Goal: Task Accomplishment & Management: Complete application form

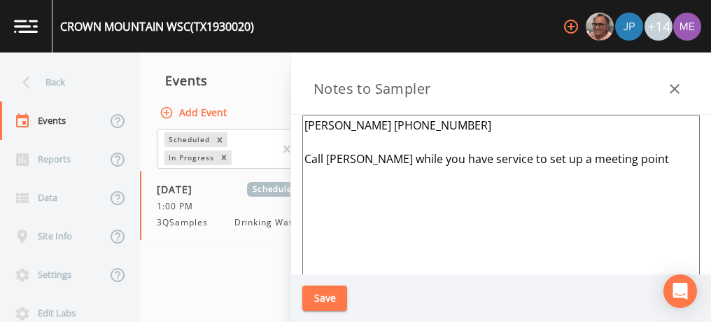
scroll to position [547, 0]
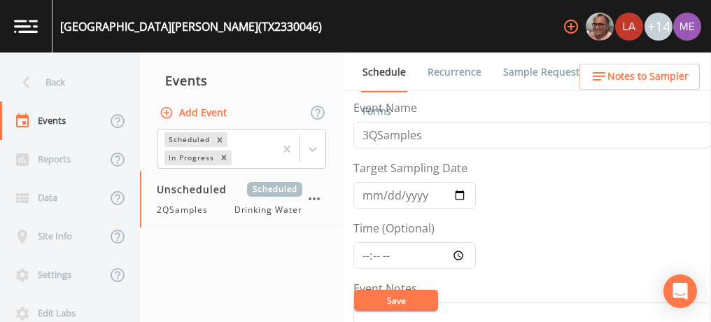
scroll to position [337, 0]
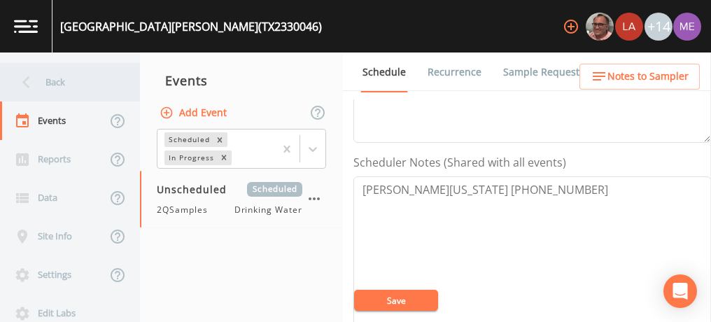
click at [60, 86] on div "Back" at bounding box center [63, 82] width 126 height 39
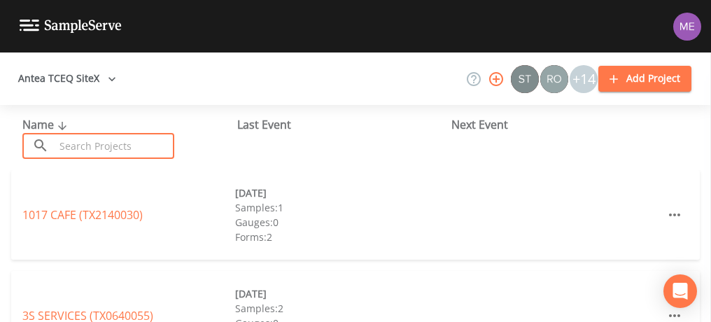
click at [83, 143] on input "text" at bounding box center [115, 146] width 120 height 26
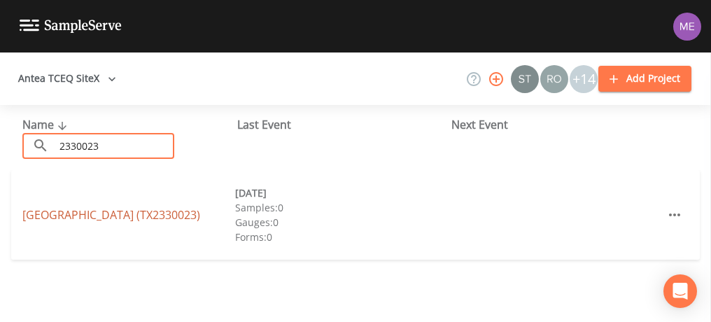
type input "2330023"
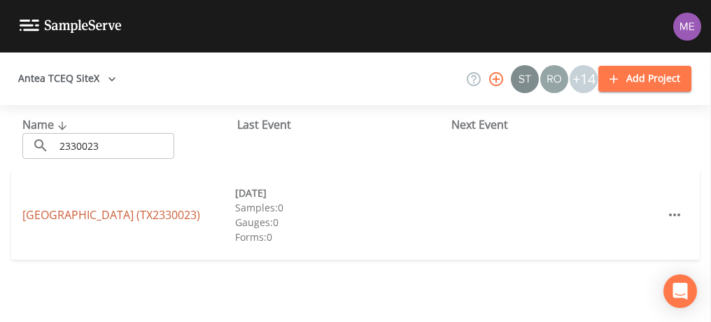
click at [71, 212] on link "[GEOGRAPHIC_DATA] (TX2330023)" at bounding box center [111, 214] width 178 height 15
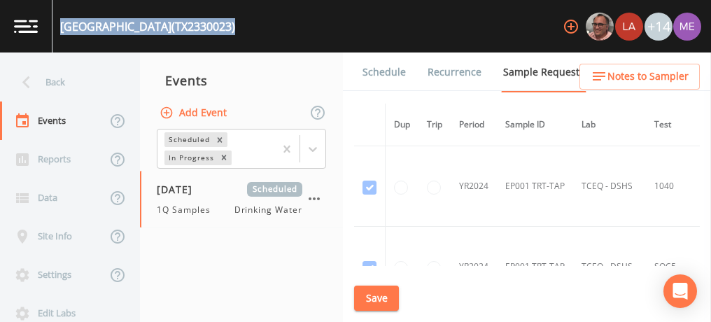
drag, startPoint x: 61, startPoint y: 24, endPoint x: 270, endPoint y: 28, distance: 208.7
click at [270, 28] on div "AMERICAN CAMP GROUND (TX2330023) +14" at bounding box center [355, 26] width 711 height 53
copy div "AMERICAN CAMP GROUND (TX2330023)"
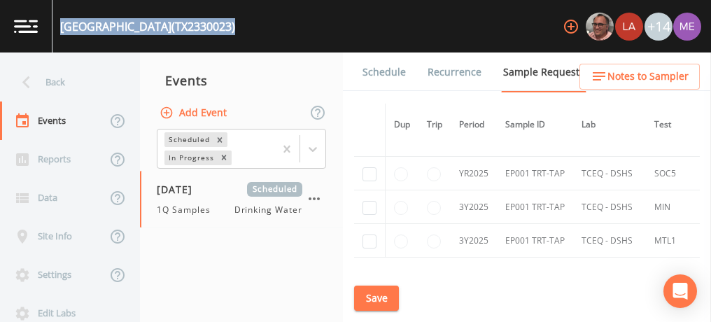
scroll to position [634, 0]
checkbox input "true"
click at [369, 200] on input "checkbox" at bounding box center [370, 207] width 14 height 14
checkbox input "true"
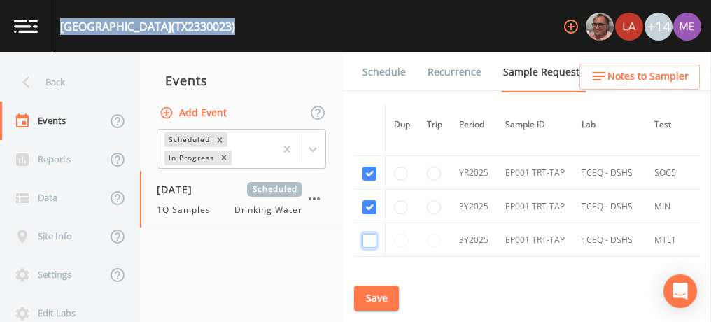
click at [369, 234] on input "checkbox" at bounding box center [370, 241] width 14 height 14
checkbox input "true"
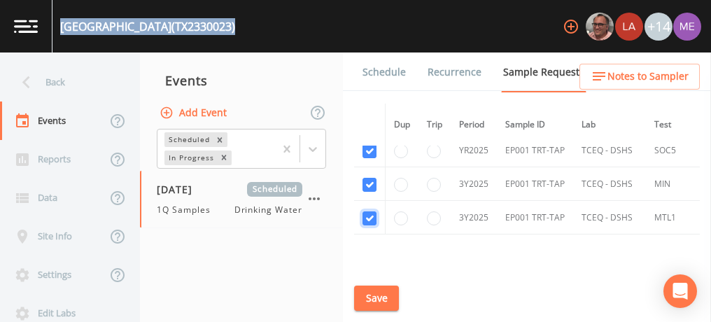
scroll to position [657, 0]
click at [375, 295] on button "Save" at bounding box center [376, 299] width 45 height 26
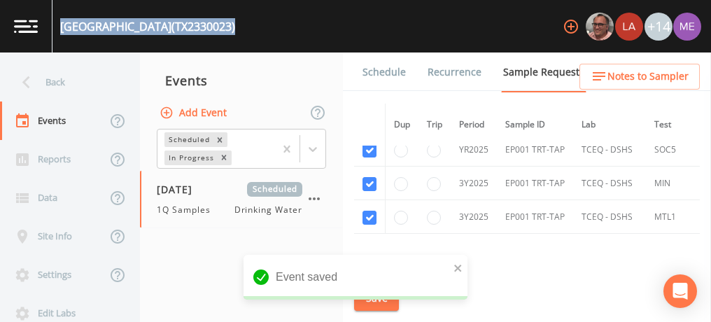
click at [389, 69] on link "Schedule" at bounding box center [385, 72] width 48 height 39
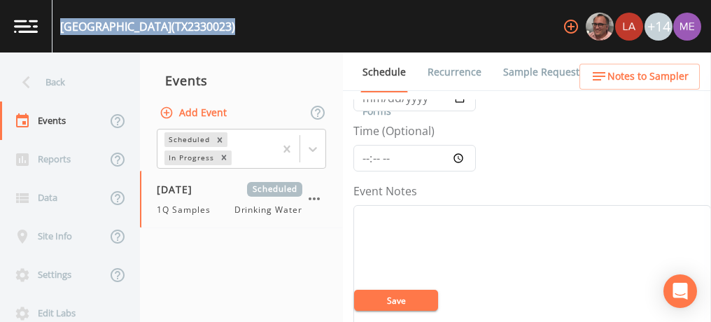
scroll to position [97, 0]
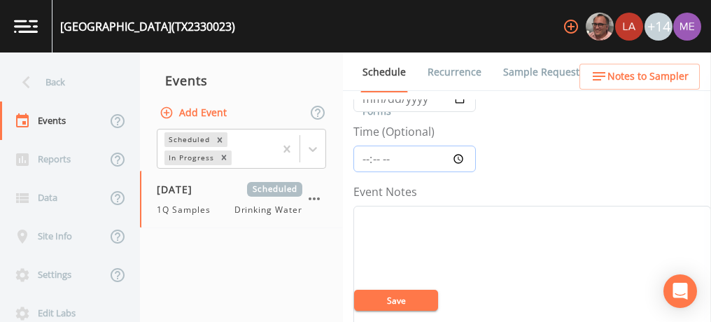
click at [365, 157] on input "Time (Optional)" at bounding box center [415, 159] width 123 height 27
type input "11:30"
click at [396, 298] on button "Save" at bounding box center [396, 300] width 84 height 21
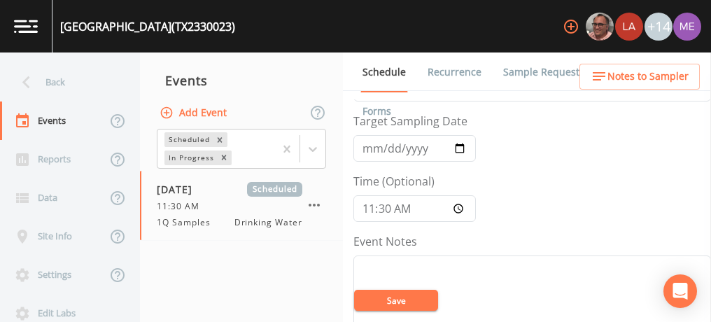
scroll to position [34, 0]
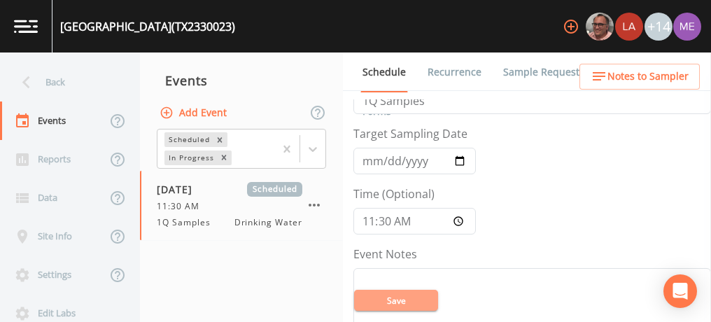
click at [424, 301] on button "Save" at bounding box center [396, 300] width 84 height 21
click at [522, 78] on link "Sample Requests" at bounding box center [543, 72] width 85 height 39
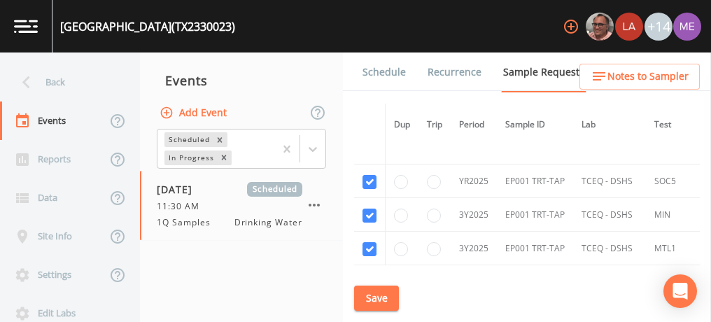
scroll to position [627, 0]
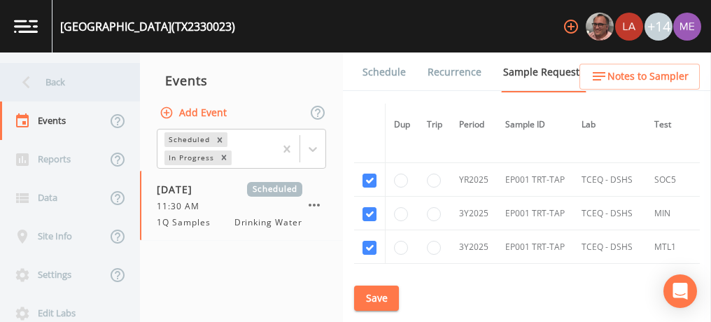
click at [52, 85] on div "Back" at bounding box center [63, 82] width 126 height 39
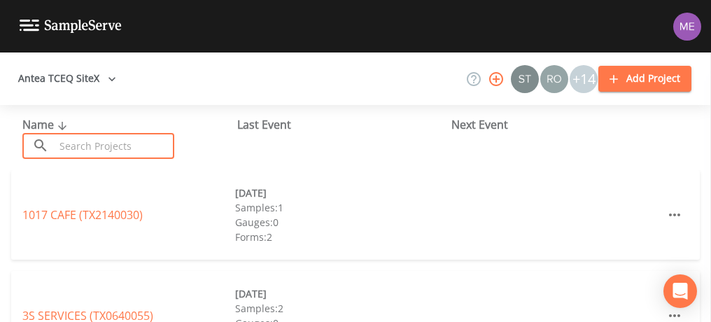
click at [90, 152] on input "text" at bounding box center [115, 146] width 120 height 26
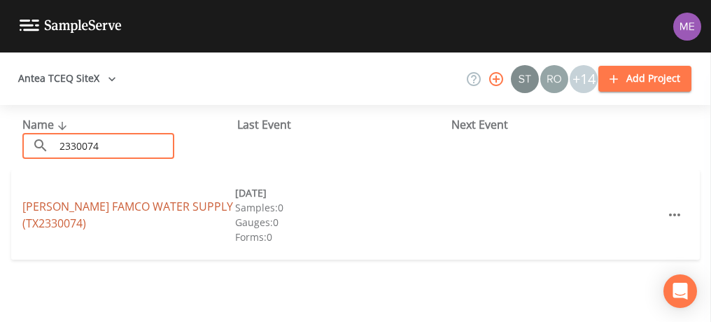
type input "2330074"
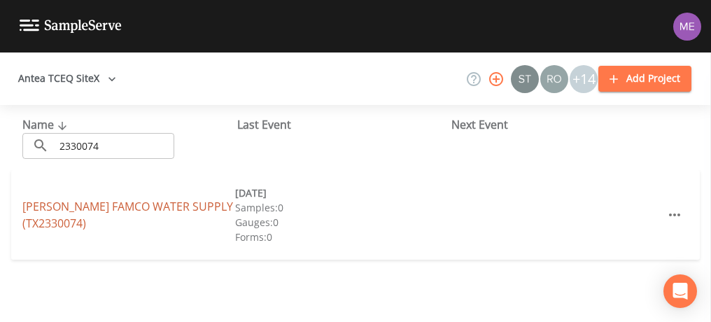
click at [108, 209] on link "CANO FAMCO WATER SUPPLY (TX2330074)" at bounding box center [127, 215] width 211 height 32
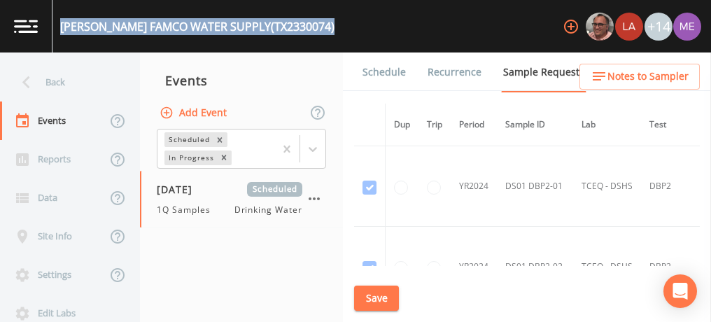
drag, startPoint x: 59, startPoint y: 25, endPoint x: 281, endPoint y: 25, distance: 222.6
click at [281, 25] on div "CANO FAMCO WATER SUPPLY (TX2330074)" at bounding box center [194, 26] width 282 height 53
copy div "CANO FAMCO WATER SUPPLY (TX2330074)"
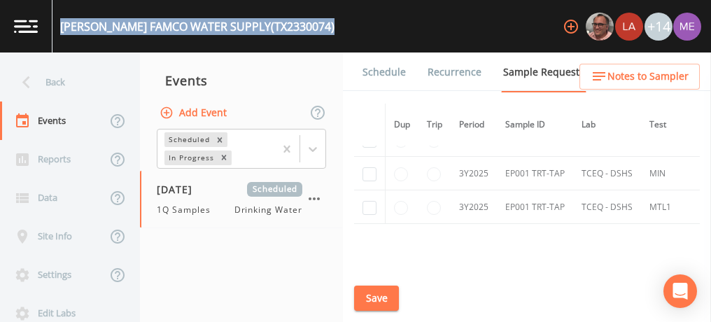
scroll to position [561, 0]
click at [373, 201] on input "checkbox" at bounding box center [370, 207] width 14 height 14
checkbox input "true"
click at [370, 170] on input "checkbox" at bounding box center [370, 174] width 14 height 14
checkbox input "true"
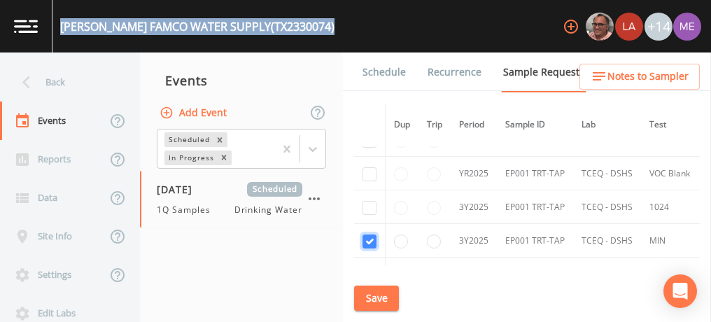
scroll to position [491, 0]
click at [370, 25] on input "checkbox" at bounding box center [370, 18] width 14 height 14
checkbox input "true"
click at [370, 202] on input "checkbox" at bounding box center [370, 209] width 14 height 14
checkbox input "true"
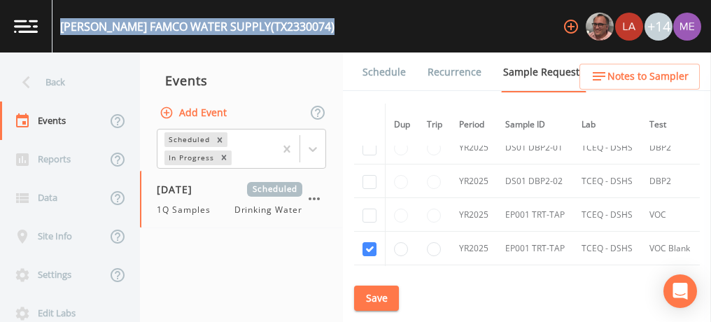
scroll to position [417, 0]
click at [373, 19] on input "checkbox" at bounding box center [370, 12] width 14 height 14
checkbox input "true"
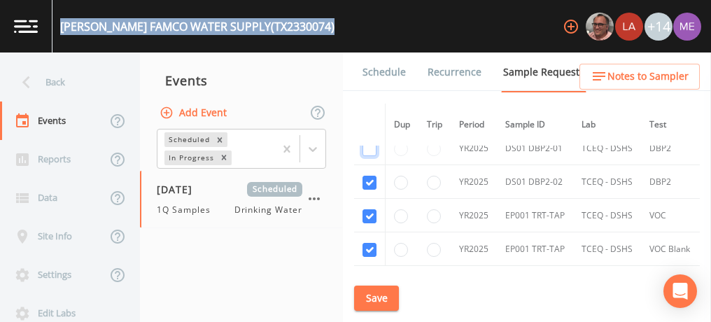
checkbox input "true"
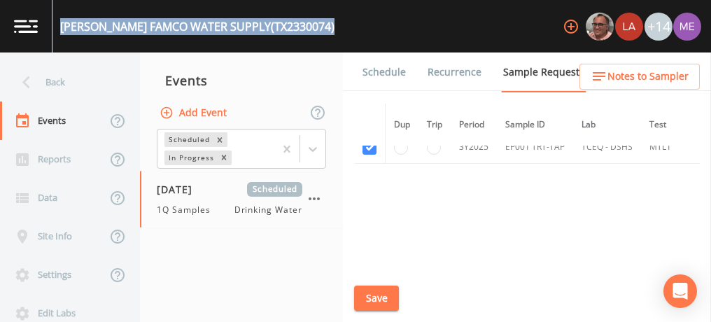
scroll to position [622, 0]
click at [385, 297] on button "Save" at bounding box center [376, 299] width 45 height 26
click at [398, 295] on button "Save" at bounding box center [376, 299] width 45 height 26
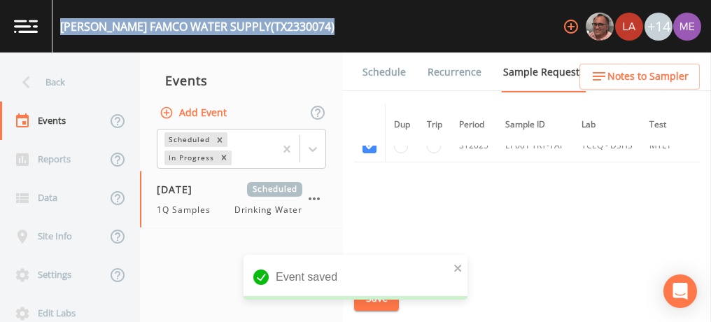
click at [388, 71] on link "Schedule" at bounding box center [385, 72] width 48 height 39
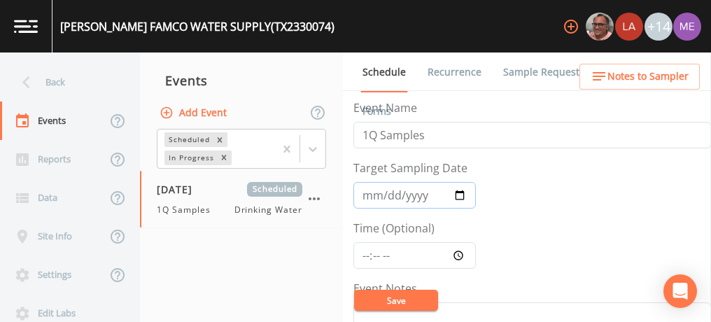
click at [370, 192] on input "2025-03-05" at bounding box center [415, 195] width 123 height 27
type input "2025-09-05"
type input "2025-09-03"
click at [363, 253] on input "Time (Optional)" at bounding box center [415, 255] width 123 height 27
type input "12:15"
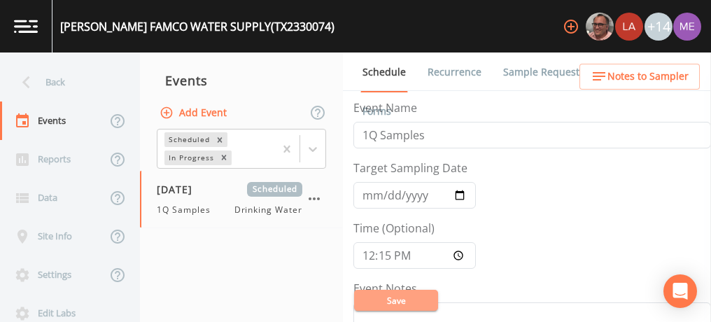
click at [382, 307] on button "Save" at bounding box center [396, 300] width 84 height 21
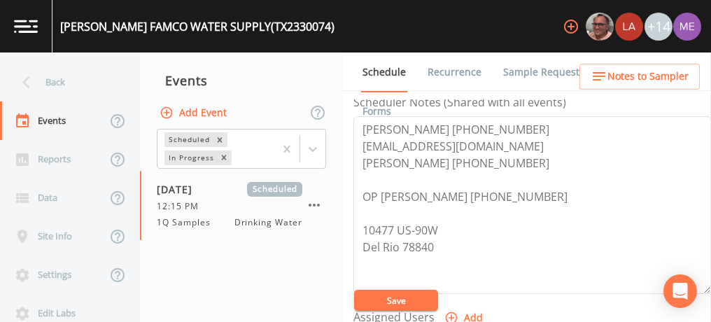
scroll to position [398, 0]
drag, startPoint x: 362, startPoint y: 123, endPoint x: 500, endPoint y: 155, distance: 141.6
click at [500, 155] on textarea "Dina Ferguson 210-478-1698 dinajo64@icloud.com Kenneth 830-719-1186 OP Mike Wan…" at bounding box center [533, 205] width 358 height 178
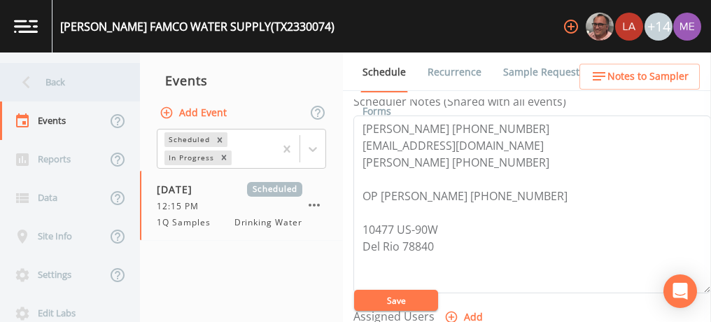
click at [49, 86] on div "Back" at bounding box center [63, 82] width 126 height 39
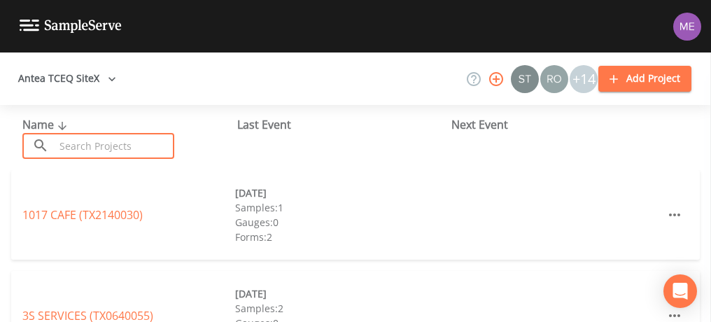
click at [77, 148] on input "text" at bounding box center [115, 146] width 120 height 26
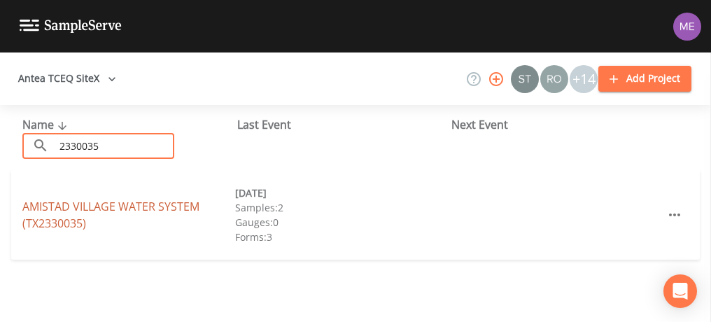
type input "2330035"
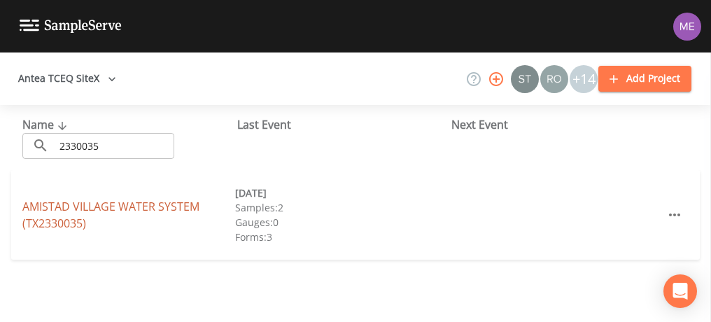
click at [35, 204] on link "AMISTAD VILLAGE WATER SYSTEM (TX2330035)" at bounding box center [110, 215] width 177 height 32
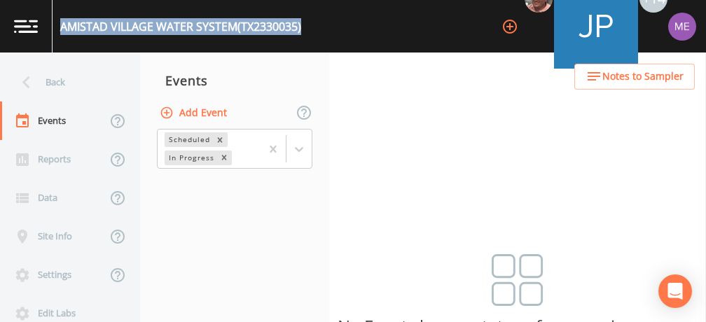
drag, startPoint x: 62, startPoint y: 24, endPoint x: 305, endPoint y: 32, distance: 243.8
click at [305, 32] on div "AMISTAD VILLAGE WATER SYSTEM (TX2330035) +14" at bounding box center [353, 26] width 706 height 53
copy div "AMISTAD VILLAGE WATER SYSTEM (TX2330035)"
click at [195, 109] on button "Add Event" at bounding box center [195, 113] width 76 height 26
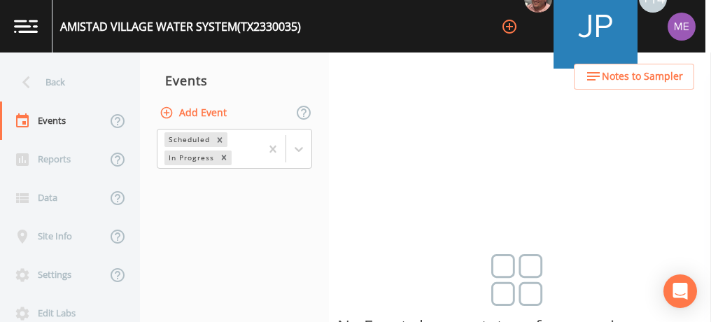
type input "3QSamples"
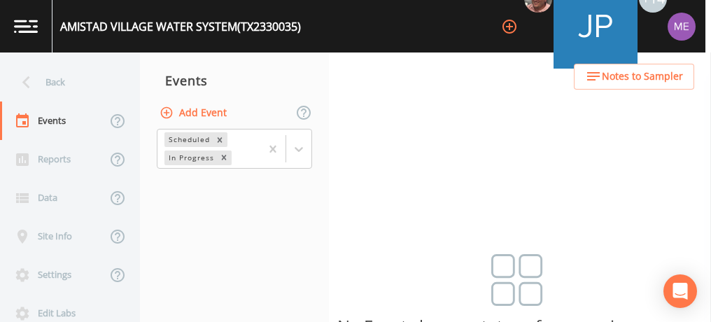
type input "2025-09-03"
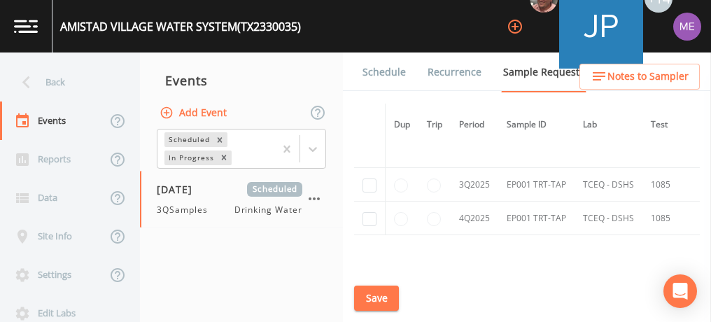
scroll to position [1348, 0]
checkbox input "true"
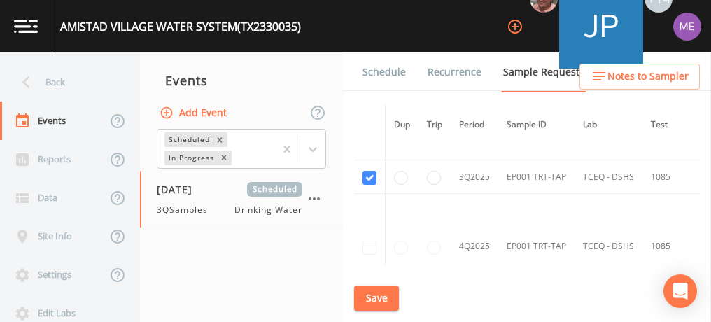
click at [394, 298] on button "Save" at bounding box center [376, 299] width 45 height 26
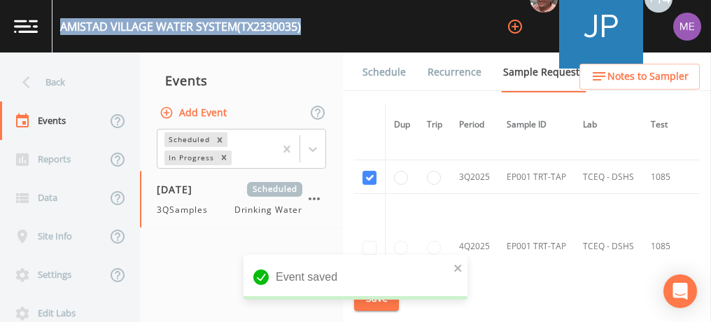
drag, startPoint x: 61, startPoint y: 25, endPoint x: 305, endPoint y: 30, distance: 244.4
click at [305, 30] on div "AMISTAD VILLAGE WATER SYSTEM (TX2330035) +14" at bounding box center [355, 26] width 711 height 53
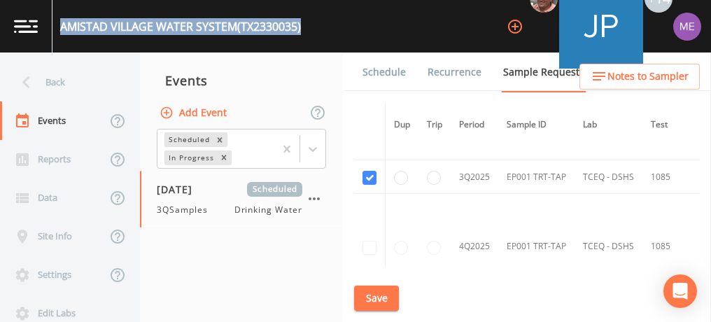
copy div "AMISTAD VILLAGE WATER SYSTEM (TX2330035)"
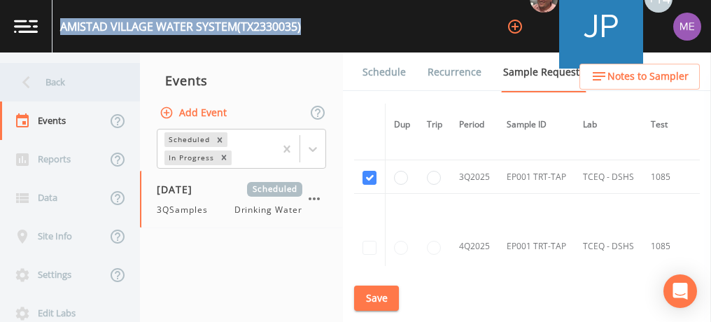
click at [49, 77] on div "Back" at bounding box center [63, 82] width 126 height 39
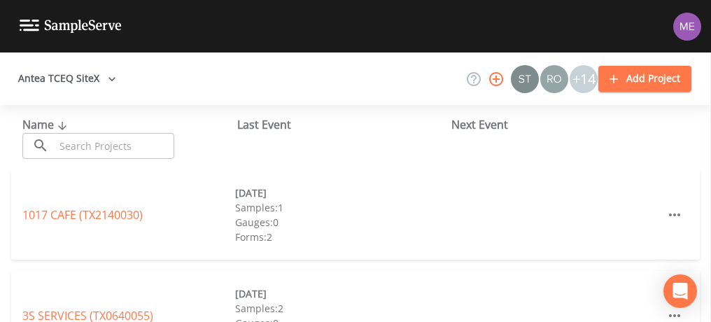
click at [91, 140] on input "text" at bounding box center [115, 146] width 120 height 26
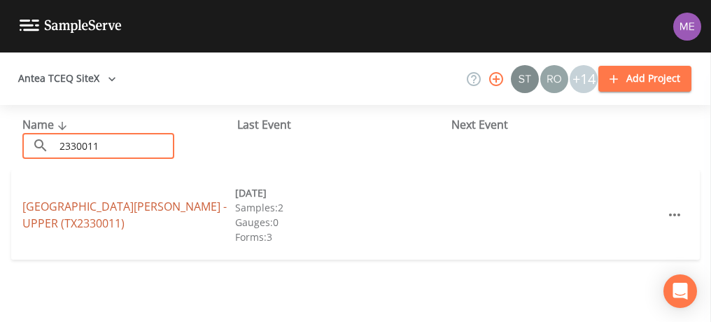
type input "2330011"
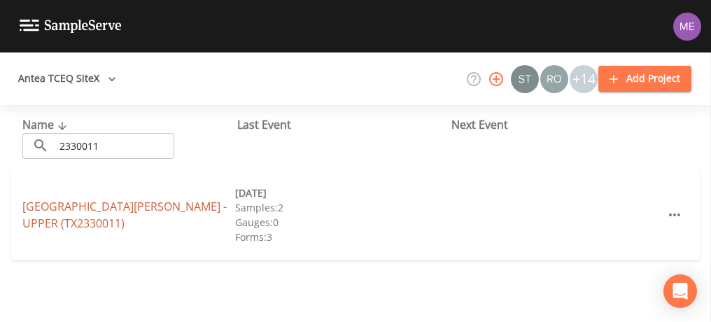
click at [62, 208] on link "SAN PEDRO CANYON SUBDIVISION - UPPER (TX2330011)" at bounding box center [124, 215] width 204 height 32
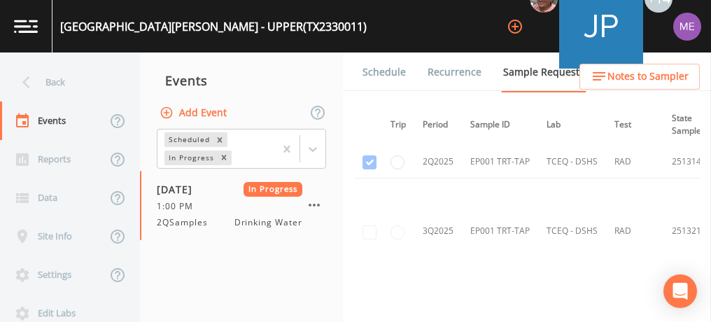
scroll to position [1189, 0]
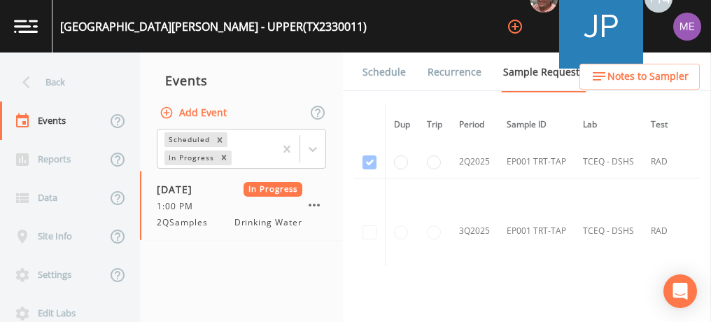
click at [369, 223] on td at bounding box center [370, 232] width 32 height 106
click at [370, 227] on td at bounding box center [370, 232] width 32 height 106
click at [313, 204] on icon "button" at bounding box center [314, 205] width 11 height 3
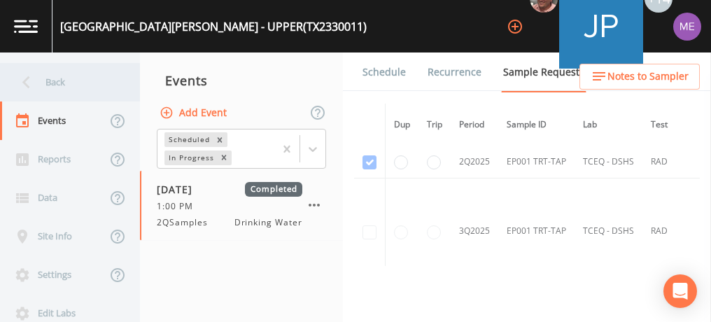
click at [56, 79] on div "Back" at bounding box center [63, 82] width 126 height 39
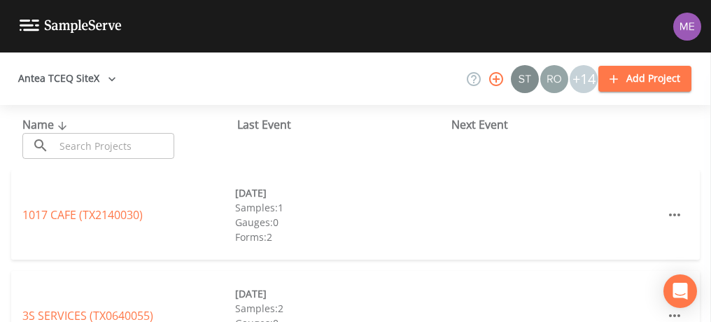
click at [97, 143] on input "text" at bounding box center [115, 146] width 120 height 26
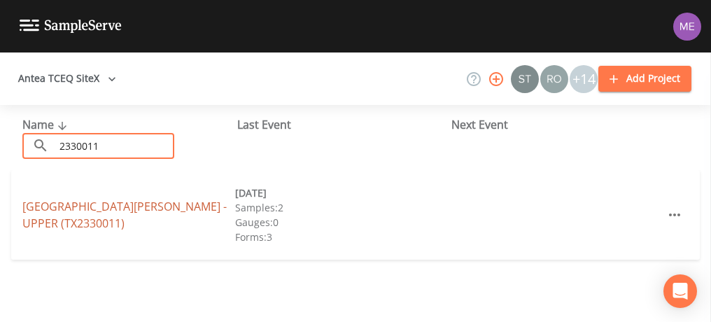
type input "2330011"
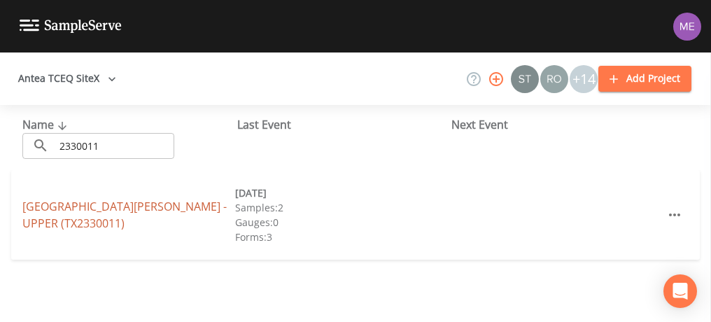
click at [65, 213] on link "SAN PEDRO CANYON SUBDIVISION - UPPER (TX2330011)" at bounding box center [124, 215] width 204 height 32
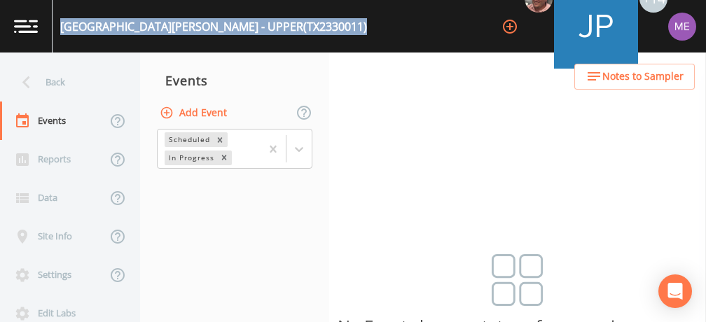
drag, startPoint x: 60, startPoint y: 23, endPoint x: 354, endPoint y: 34, distance: 294.2
click at [354, 34] on div "SAN PEDRO CANYON SUBDIVISION - UPPER (TX2330011) +14" at bounding box center [353, 26] width 706 height 53
copy div "SAN PEDRO CANYON SUBDIVISION - UPPER (TX2330011)"
click at [207, 111] on button "Add Event" at bounding box center [195, 113] width 76 height 26
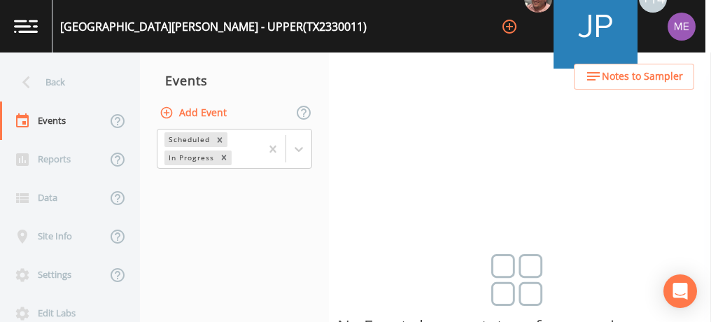
type input "3QSamples"
type input "2025-09-03"
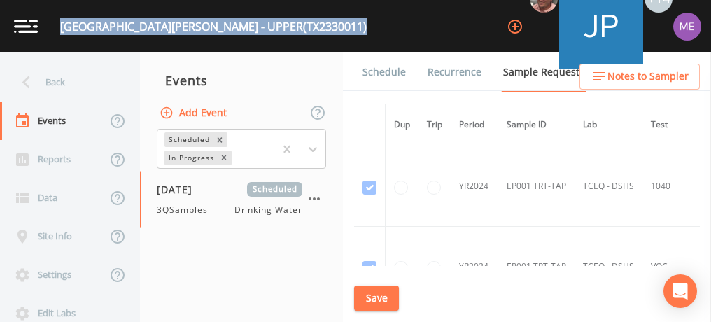
drag, startPoint x: 60, startPoint y: 22, endPoint x: 361, endPoint y: 32, distance: 300.5
click at [361, 32] on div "SAN PEDRO CANYON SUBDIVISION - UPPER (TX2330011) +14" at bounding box center [355, 26] width 711 height 53
copy div "SAN PEDRO CANYON SUBDIVISION - UPPER (TX2330011)"
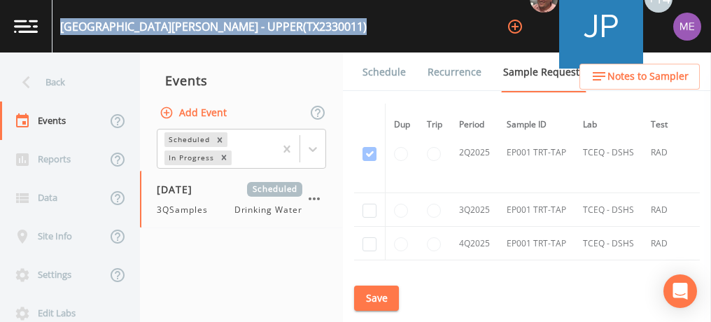
scroll to position [1498, 0]
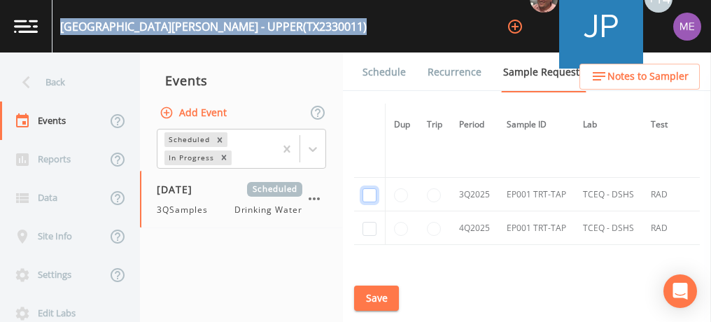
checkbox input "true"
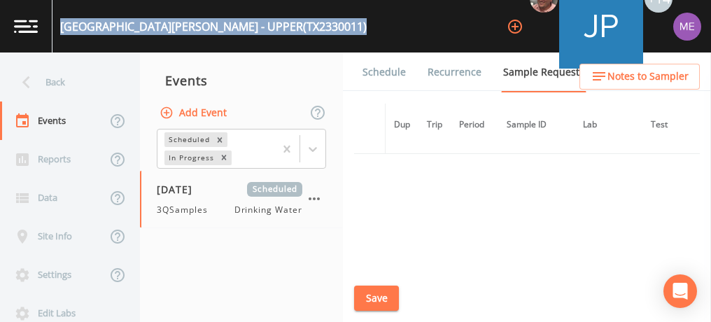
scroll to position [1266, 0]
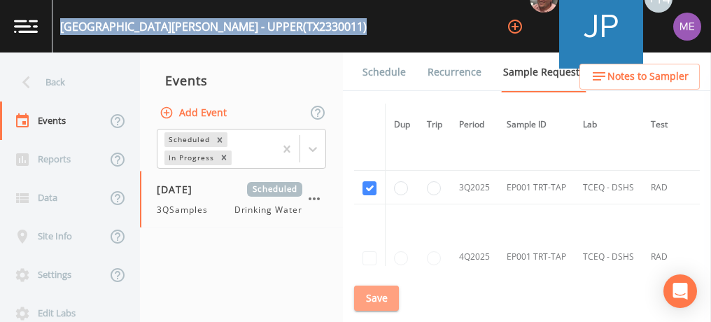
click at [387, 296] on button "Save" at bounding box center [376, 299] width 45 height 26
click at [396, 74] on link "Schedule" at bounding box center [385, 72] width 48 height 39
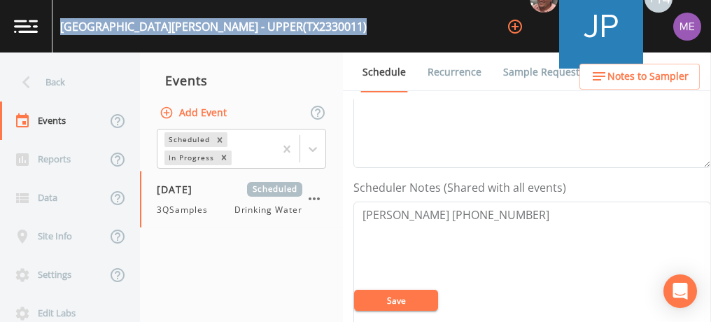
scroll to position [316, 0]
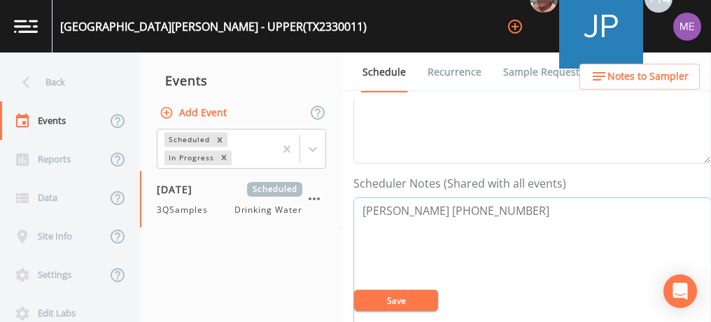
drag, startPoint x: 361, startPoint y: 207, endPoint x: 495, endPoint y: 199, distance: 134.0
click at [495, 199] on textarea "Joe Skelten 830-765-4684" at bounding box center [533, 286] width 358 height 178
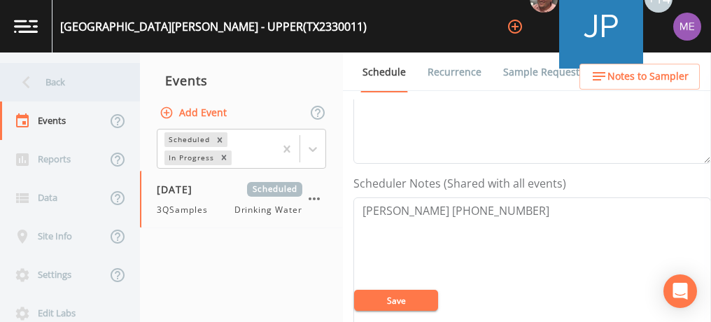
click at [68, 76] on div "Back" at bounding box center [63, 82] width 126 height 39
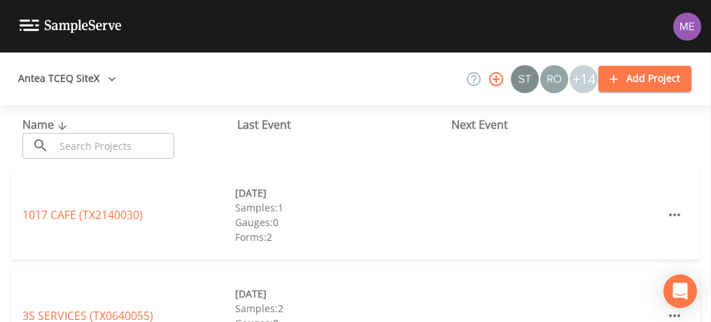
click at [102, 144] on input "text" at bounding box center [115, 146] width 120 height 26
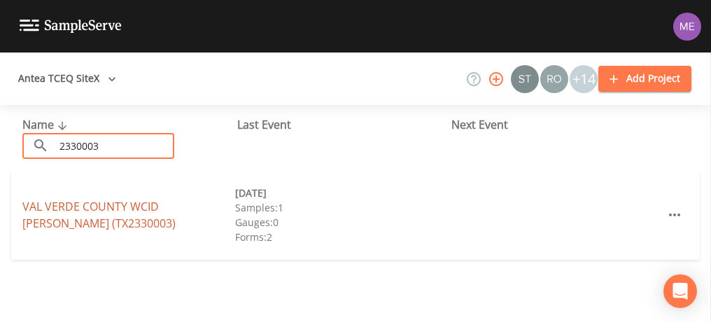
type input "2330003"
click at [72, 206] on link "VAL VERDE COUNTY WCID COMSTOCK (TX2330003)" at bounding box center [98, 215] width 153 height 32
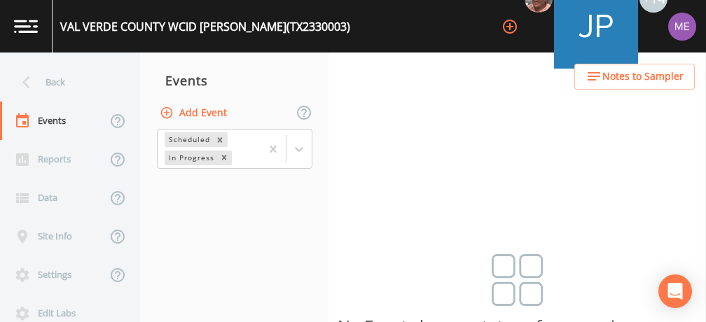
click at [221, 112] on button "Add Event" at bounding box center [195, 113] width 76 height 26
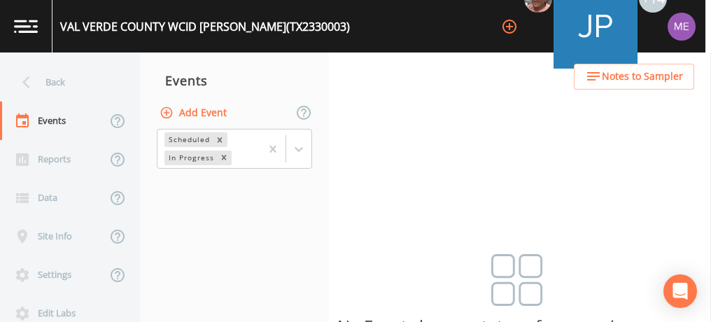
type input "3QSamples"
type input "2025-09-04"
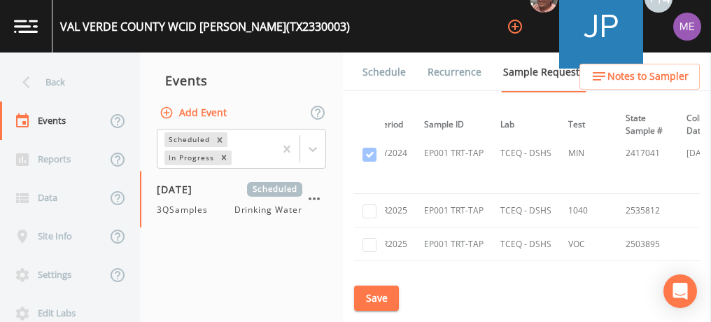
scroll to position [195, 81]
click at [368, 207] on input "checkbox" at bounding box center [370, 211] width 14 height 14
checkbox input "true"
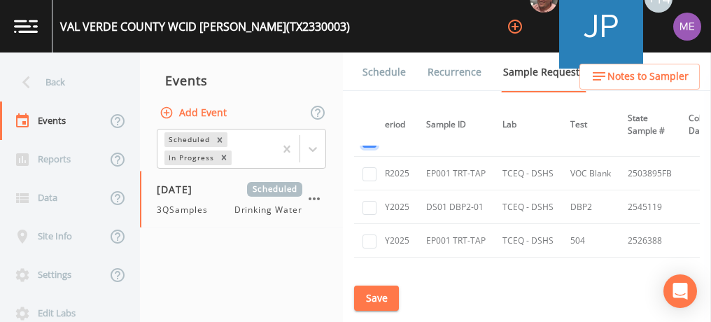
scroll to position [300, 79]
checkbox input "true"
click at [370, 207] on input "checkbox" at bounding box center [370, 207] width 14 height 14
checkbox input "true"
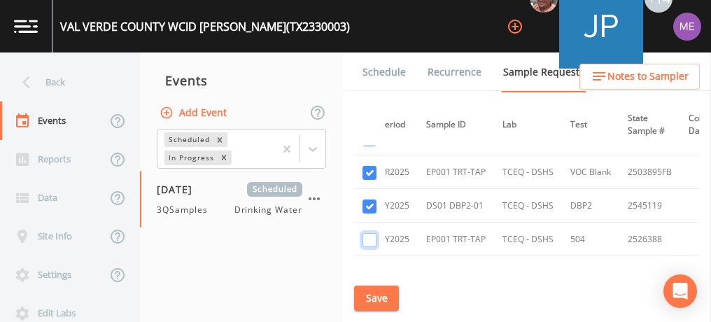
click at [374, 238] on input "checkbox" at bounding box center [370, 240] width 14 height 14
checkbox input "true"
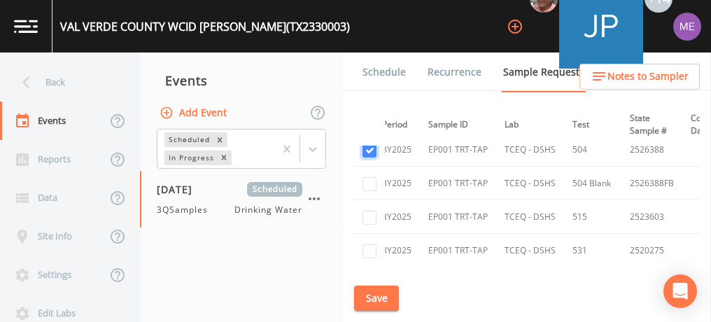
scroll to position [391, 76]
click at [367, 176] on input "checkbox" at bounding box center [370, 183] width 14 height 14
checkbox input "true"
click at [372, 211] on input "checkbox" at bounding box center [370, 216] width 14 height 14
checkbox input "true"
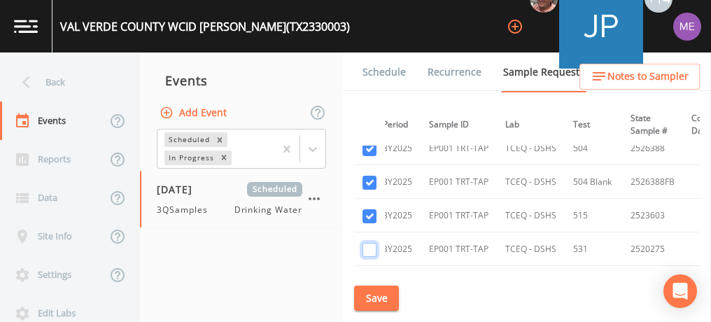
click at [373, 244] on input "checkbox" at bounding box center [370, 250] width 14 height 14
checkbox input "true"
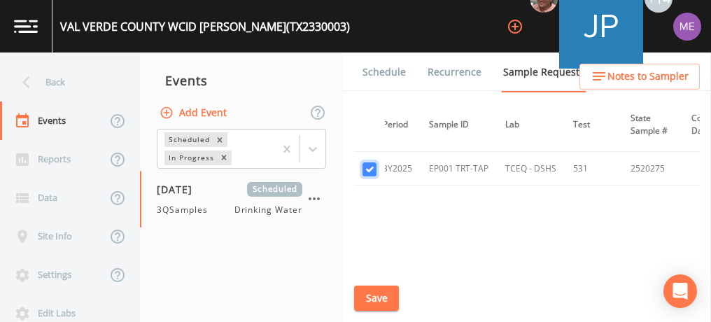
scroll to position [472, 76]
click at [368, 296] on button "Save" at bounding box center [376, 299] width 45 height 26
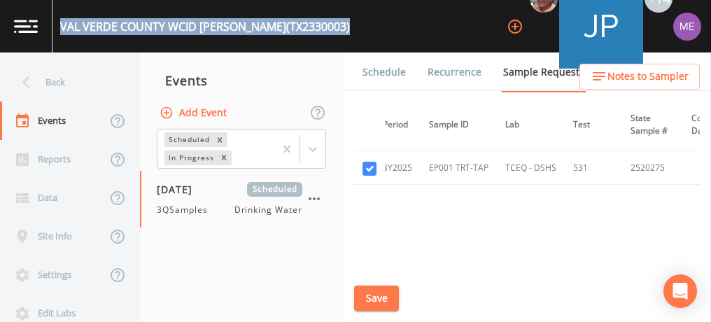
drag, startPoint x: 60, startPoint y: 25, endPoint x: 326, endPoint y: 30, distance: 265.4
click at [326, 30] on div "VAL VERDE COUNTY WCID COMSTOCK (TX2330003)" at bounding box center [205, 26] width 290 height 17
copy div "VAL VERDE COUNTY WCID COMSTOCK (TX2330003)"
click at [389, 297] on button "Save" at bounding box center [376, 299] width 45 height 26
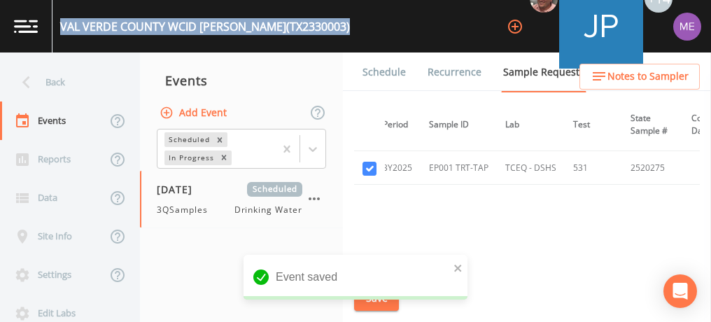
click at [381, 66] on link "Schedule" at bounding box center [385, 72] width 48 height 39
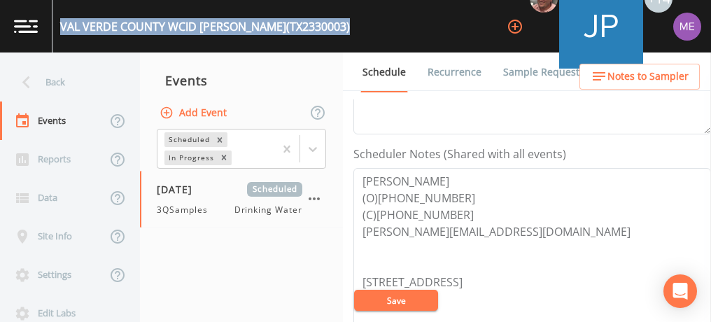
scroll to position [356, 0]
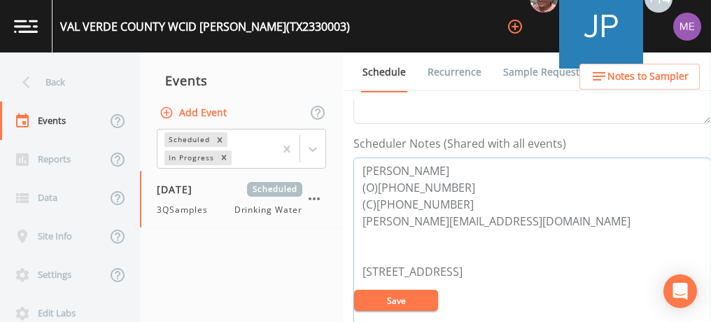
drag, startPoint x: 361, startPoint y: 165, endPoint x: 459, endPoint y: 215, distance: 109.6
click at [459, 215] on textarea "Greg Velasquez (O)830-775-0579 (C)830-734-4024 greg@pwwsc.com 98 Marathon St, C…" at bounding box center [533, 247] width 358 height 178
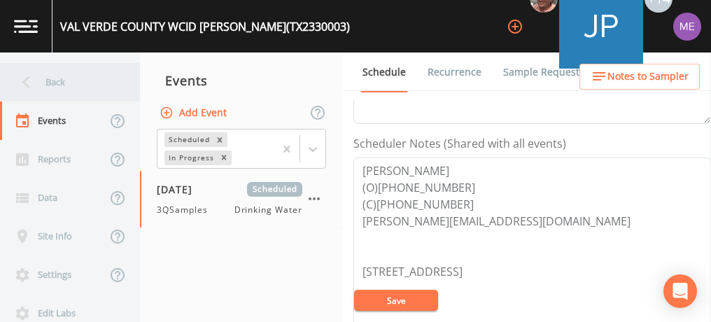
click at [57, 85] on div "Back" at bounding box center [63, 82] width 126 height 39
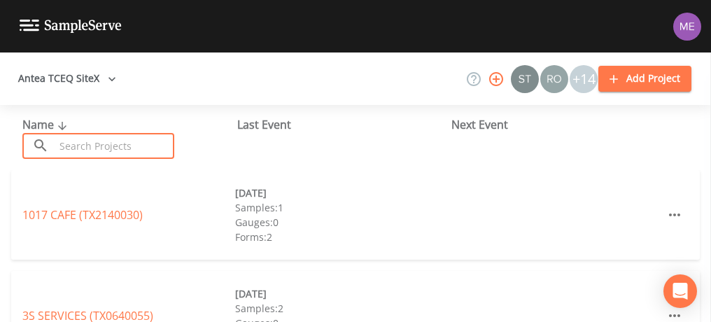
click at [85, 140] on input "text" at bounding box center [115, 146] width 120 height 26
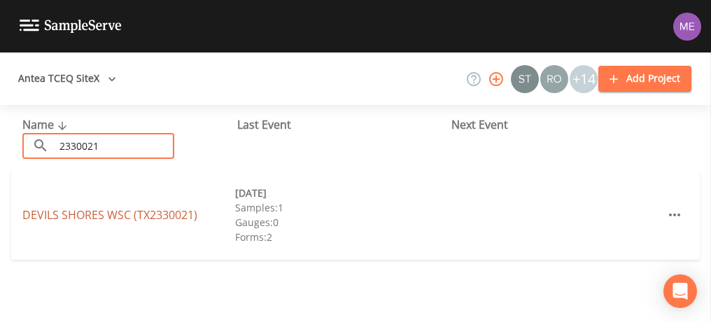
type input "2330021"
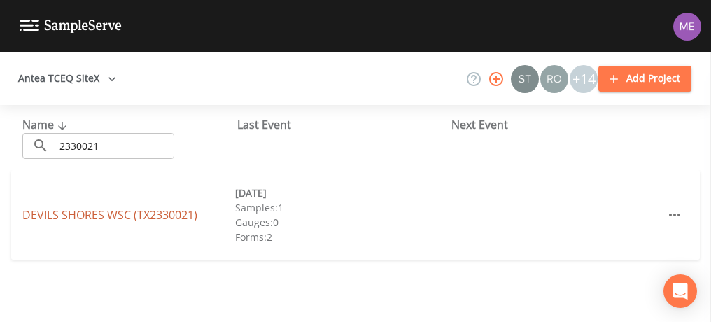
click at [113, 216] on link "DEVILS SHORES WSC (TX2330021)" at bounding box center [109, 214] width 175 height 15
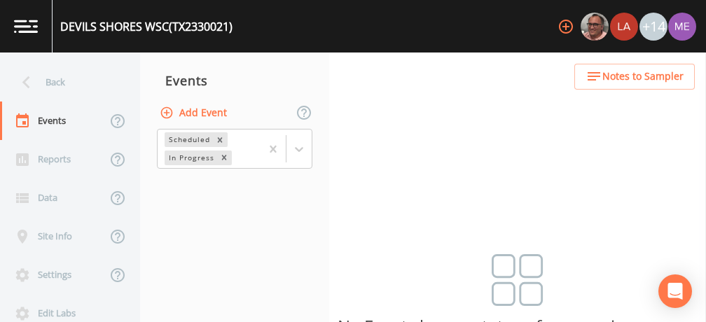
click at [188, 111] on button "Add Event" at bounding box center [195, 113] width 76 height 26
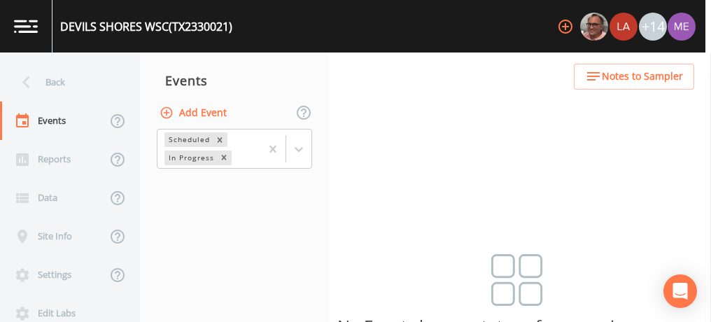
type input "3QSamples"
type input "2025-09-04"
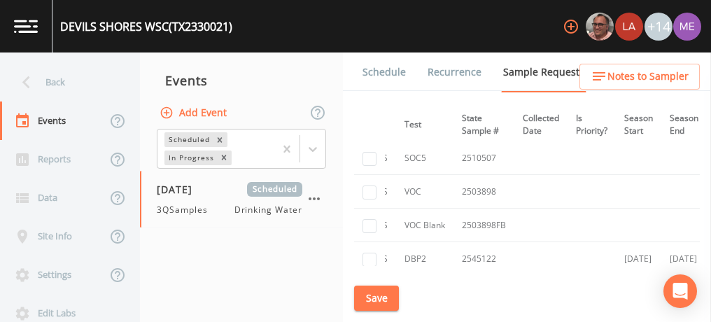
scroll to position [326, 249]
click at [462, 167] on td "2510507" at bounding box center [479, 159] width 61 height 34
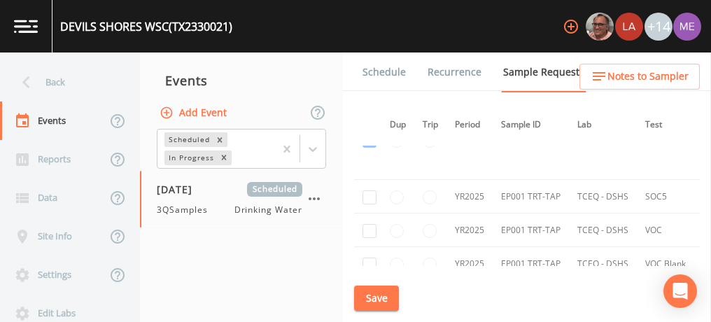
scroll to position [288, 2]
checkbox input "true"
click at [371, 67] on input "checkbox" at bounding box center [370, 60] width 14 height 14
checkbox input "true"
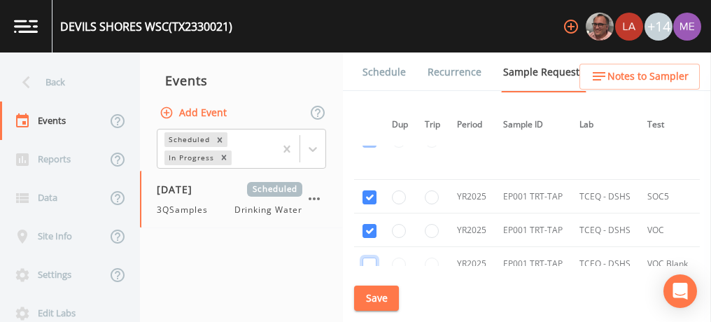
click at [370, 148] on input "checkbox" at bounding box center [370, 141] width 14 height 14
checkbox input "true"
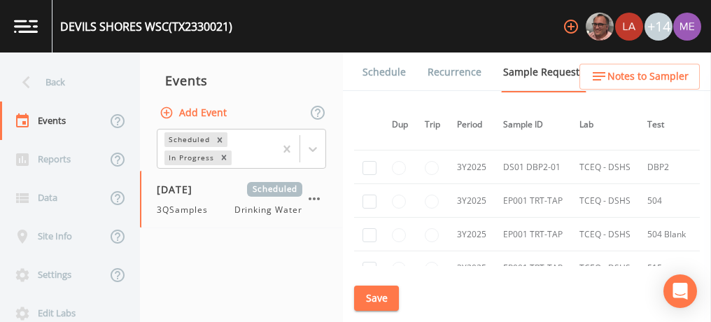
scroll to position [434, 2]
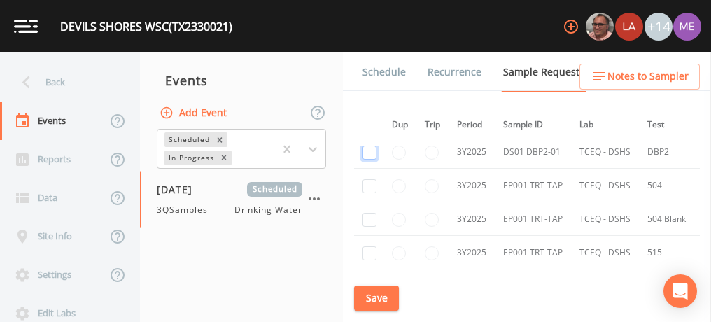
click at [370, 150] on input "checkbox" at bounding box center [370, 153] width 14 height 14
checkbox input "true"
click at [373, 181] on input "checkbox" at bounding box center [370, 186] width 14 height 14
checkbox input "true"
click at [371, 219] on input "checkbox" at bounding box center [370, 220] width 14 height 14
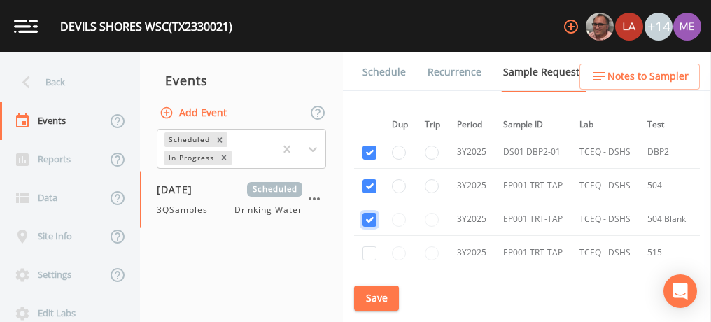
checkbox input "true"
click at [372, 246] on input "checkbox" at bounding box center [370, 253] width 14 height 14
checkbox input "true"
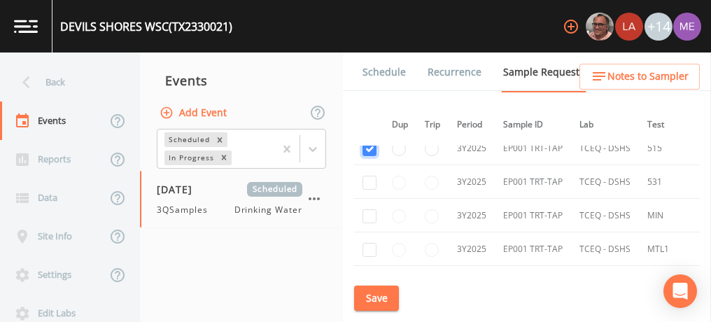
scroll to position [539, 2]
click at [365, 178] on input "checkbox" at bounding box center [370, 182] width 14 height 14
checkbox input "true"
click at [368, 211] on input "checkbox" at bounding box center [370, 216] width 14 height 14
checkbox input "true"
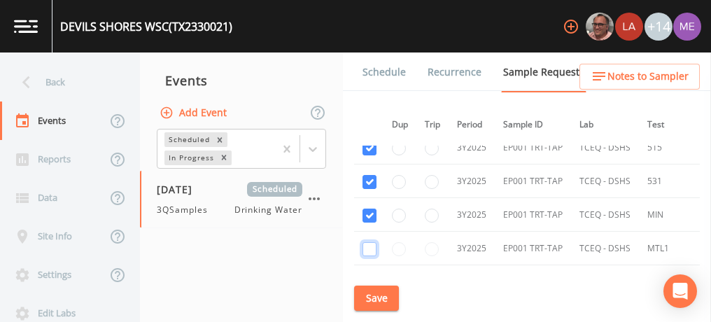
click at [371, 244] on input "checkbox" at bounding box center [370, 249] width 14 height 14
checkbox input "true"
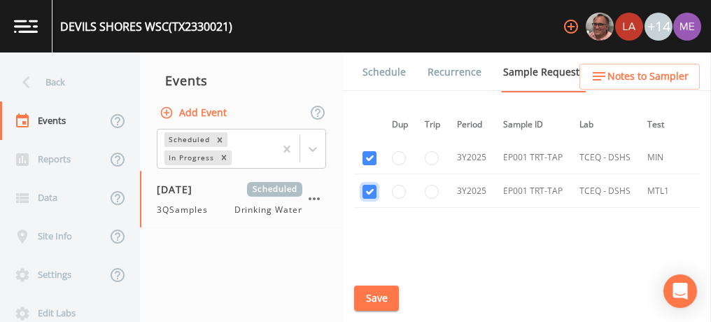
scroll to position [598, 2]
click at [376, 294] on button "Save" at bounding box center [376, 299] width 45 height 26
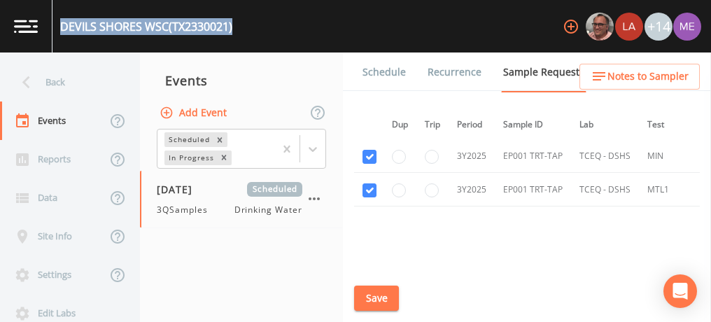
drag, startPoint x: 62, startPoint y: 25, endPoint x: 239, endPoint y: 29, distance: 177.2
click at [239, 29] on div "DEVILS SHORES WSC (TX2330021) +14" at bounding box center [355, 26] width 711 height 53
copy div "DEVILS SHORES WSC (TX2330021)"
click at [390, 302] on button "Save" at bounding box center [376, 299] width 45 height 26
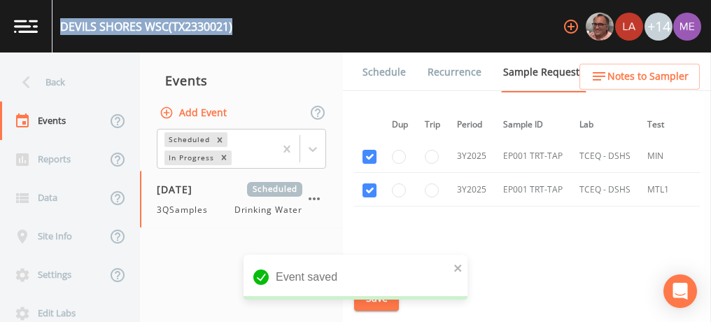
click at [376, 74] on link "Schedule" at bounding box center [385, 72] width 48 height 39
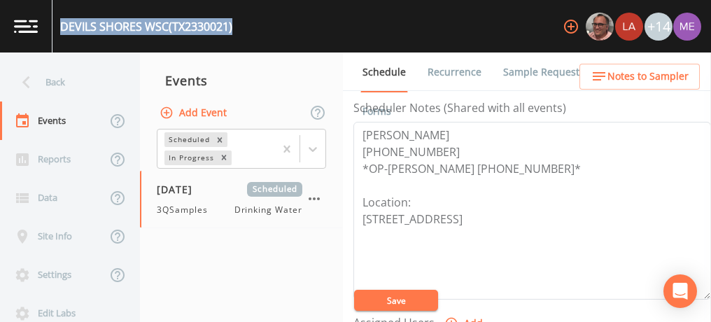
scroll to position [396, 0]
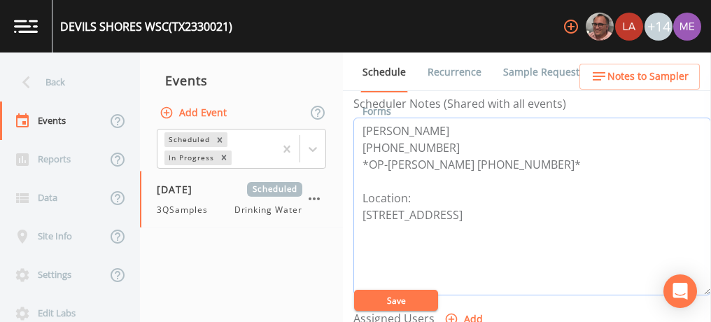
click at [362, 127] on textarea "Eric Hale 719-322-5261 *OP-Kenneth 830-719-1186* Location: 111 Canyon Dr, Del R…" at bounding box center [533, 207] width 358 height 178
click at [510, 158] on textarea "Eric Hale 719-322-5261 *OP-Kenneth 830-719-1186* Location: 111 Canyon Dr, Del R…" at bounding box center [533, 207] width 358 height 178
click at [512, 158] on textarea "Eric Hale 719-322-5261 *OP-Kenneth 830-719-1186* Location: 111 Canyon Dr, Del R…" at bounding box center [533, 207] width 358 height 178
click at [398, 160] on textarea "Eric Hale 719-322-5261 *OP-Kenneth 830-719-1186* Location: 111 Canyon Dr, Del R…" at bounding box center [533, 207] width 358 height 178
click at [360, 159] on textarea "Eric Hale 719-322-5261 *OP-Kenneth 830-719-1186* Location: 111 Canyon Dr, Del R…" at bounding box center [533, 207] width 358 height 178
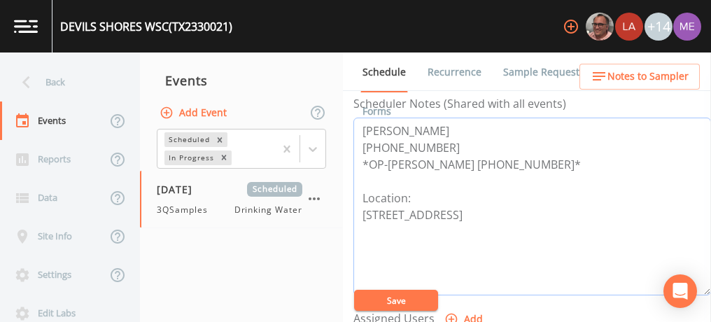
click at [420, 124] on textarea "Eric Hale 719-322-5261 *OP-Kenneth 830-719-1186* Location: 111 Canyon Dr, Del R…" at bounding box center [533, 207] width 358 height 178
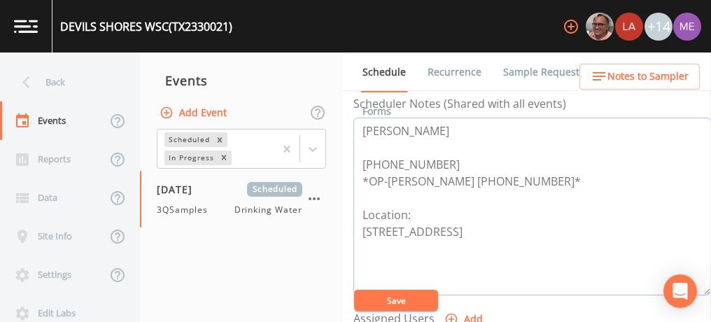
click at [364, 125] on textarea "Eric Hale 719-322-5261 *OP-Kenneth 830-719-1186* Location: 111 Canyon Dr, Del R…" at bounding box center [533, 207] width 358 height 178
drag, startPoint x: 364, startPoint y: 125, endPoint x: 412, endPoint y: 146, distance: 52.3
click at [412, 146] on textarea "Eric Hale 719-322-5261 *OP-Kenneth 830-719-1186* Location: 111 Canyon Dr, Del R…" at bounding box center [533, 207] width 358 height 178
type textarea "Eric Hale 719-322-5261 *OP-Kenneth 830-719-1186* Location: 111 Canyon Dr, Del R…"
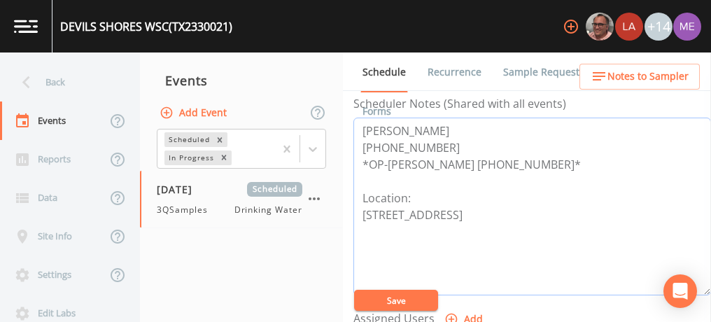
click at [363, 125] on textarea "Eric Hale 719-322-5261 *OP-Kenneth 830-719-1186* Location: 111 Canyon Dr, Del R…" at bounding box center [533, 207] width 358 height 178
drag, startPoint x: 363, startPoint y: 125, endPoint x: 511, endPoint y: 153, distance: 150.5
click at [511, 153] on textarea "Eric Hale 719-322-5261 *OP-Kenneth 830-719-1186* Location: 111 Canyon Dr, Del R…" at bounding box center [533, 207] width 358 height 178
click at [384, 299] on button "Save" at bounding box center [396, 300] width 84 height 21
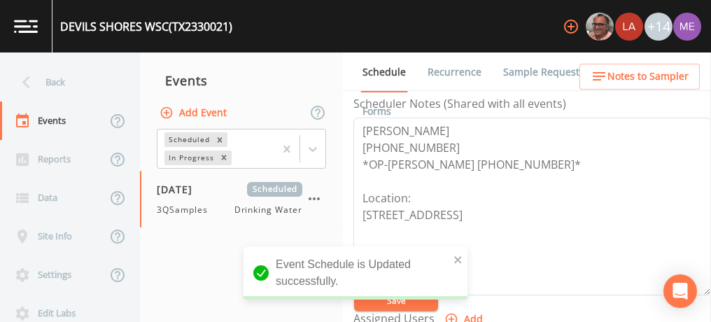
click at [511, 71] on link "Sample Requests" at bounding box center [543, 72] width 85 height 39
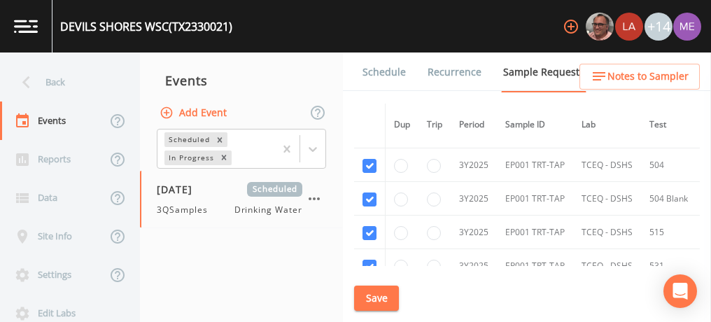
scroll to position [456, 0]
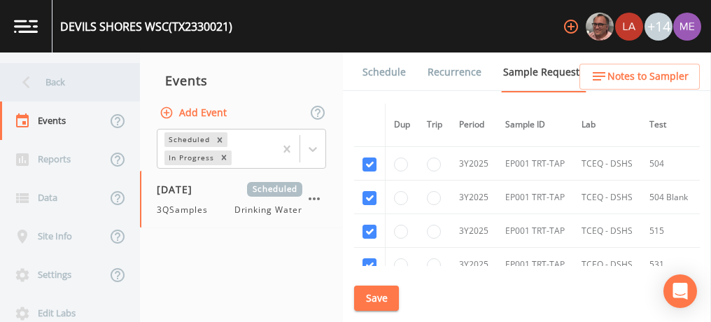
click at [50, 78] on div "Back" at bounding box center [63, 82] width 126 height 39
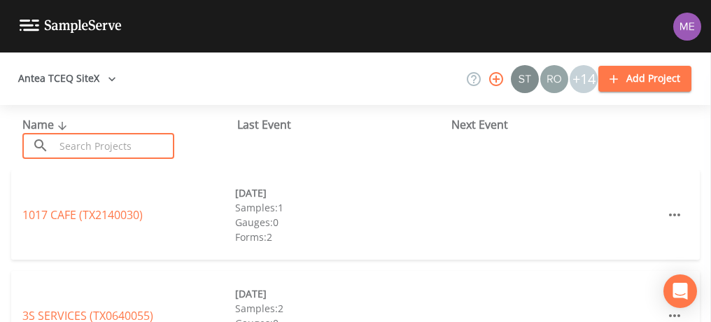
click at [81, 150] on input "text" at bounding box center [115, 146] width 120 height 26
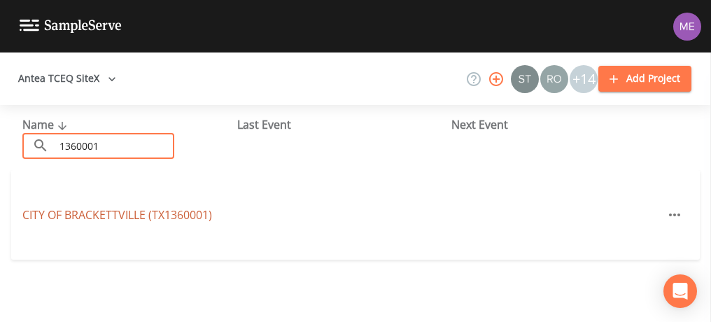
type input "1360001"
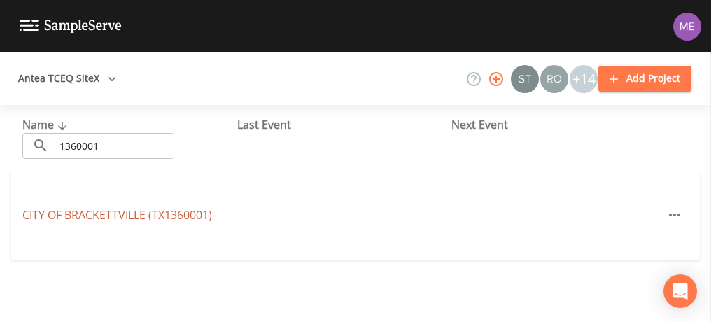
click at [90, 212] on link "CITY OF BRACKETTVILLE (TX1360001)" at bounding box center [117, 214] width 190 height 15
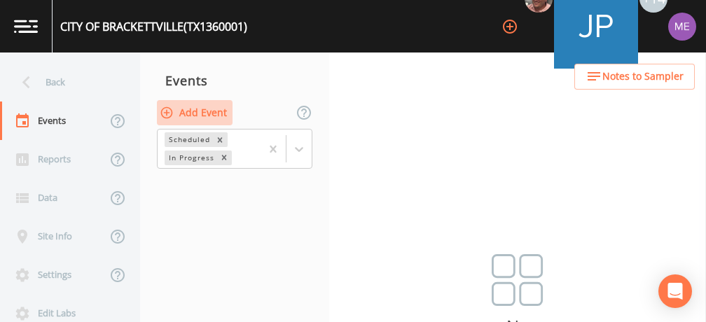
click at [184, 112] on button "Add Event" at bounding box center [195, 113] width 76 height 26
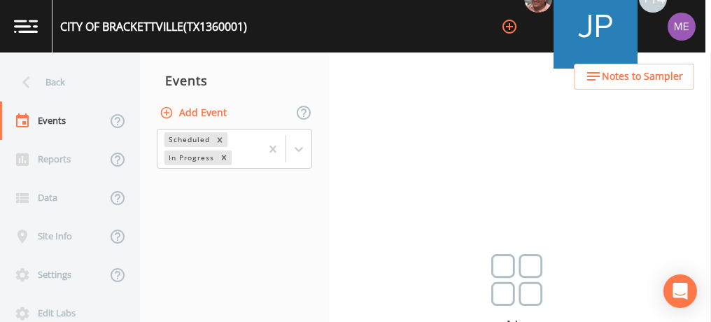
type input "3QSamples"
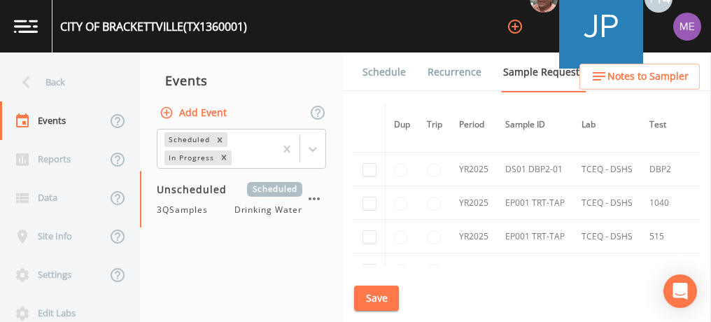
scroll to position [721, 0]
drag, startPoint x: 537, startPoint y: 40, endPoint x: 326, endPoint y: 76, distance: 214.4
click at [326, 76] on div "Events" at bounding box center [241, 80] width 203 height 35
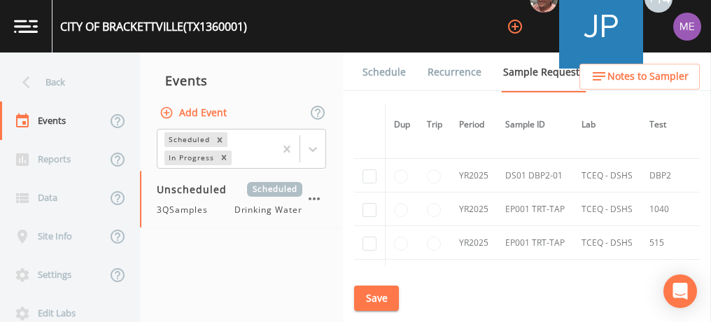
scroll to position [715, 0]
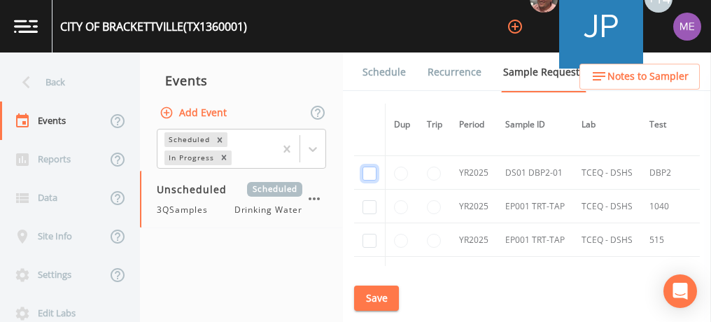
checkbox input "true"
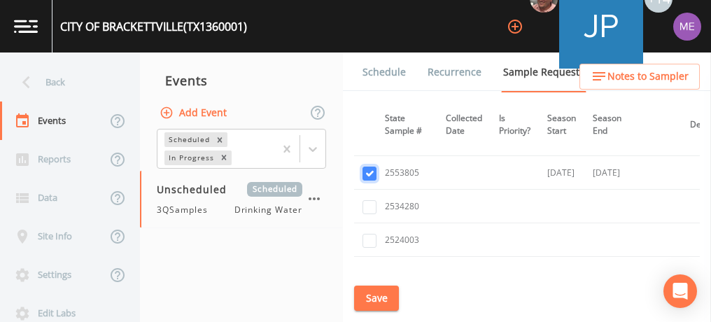
scroll to position [715, 321]
click at [386, 295] on button "Save" at bounding box center [376, 299] width 45 height 26
click at [64, 26] on div "CITY OF BRACKETTVILLE (TX1360001)" at bounding box center [153, 26] width 187 height 17
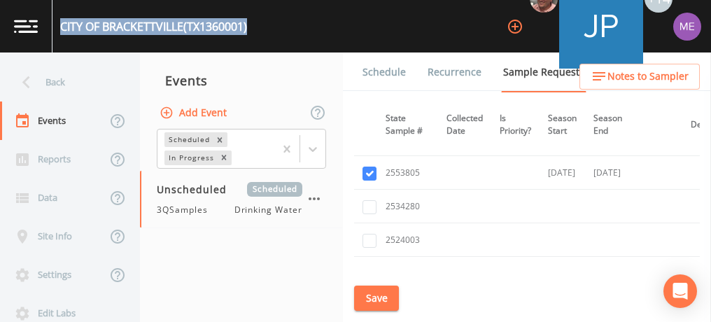
drag, startPoint x: 62, startPoint y: 25, endPoint x: 258, endPoint y: 32, distance: 196.1
click at [258, 32] on div "CITY OF BRACKETTVILLE (TX1360001) +14" at bounding box center [355, 26] width 711 height 53
copy div "CITY OF BRACKETTVILLE (TX1360001)"
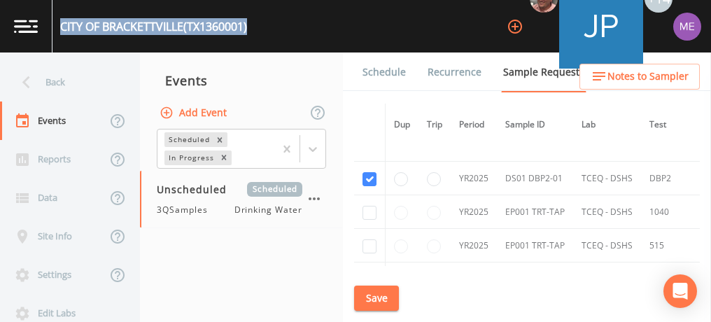
scroll to position [695, 0]
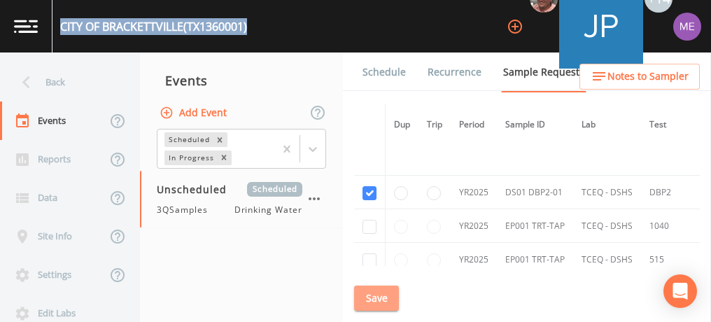
click at [386, 302] on button "Save" at bounding box center [376, 299] width 45 height 26
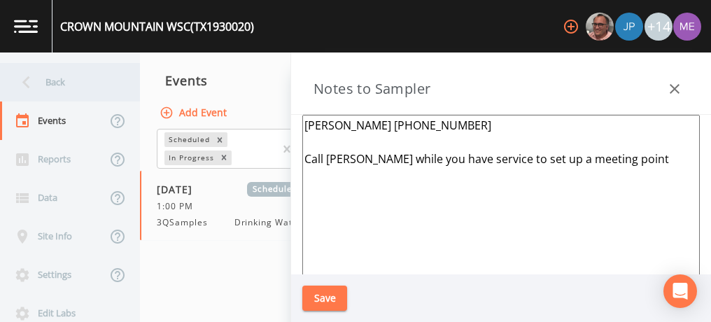
scroll to position [547, 0]
click at [52, 80] on div "Back" at bounding box center [63, 82] width 126 height 39
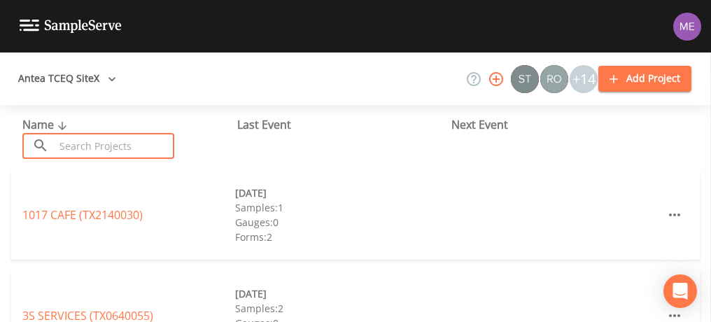
click at [87, 145] on input "text" at bounding box center [115, 146] width 120 height 26
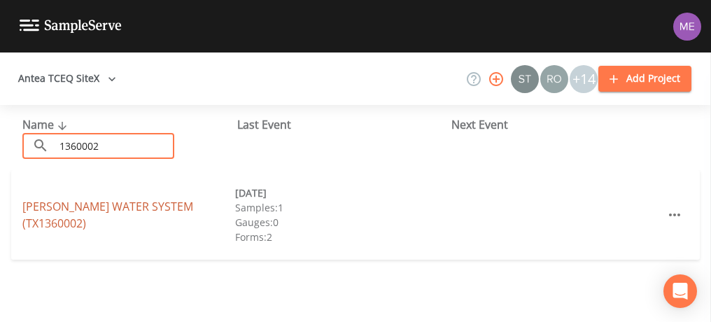
type input "1360002"
click at [116, 218] on link "SPOFFORD WATER SYSTEM (TX1360002)" at bounding box center [107, 215] width 171 height 32
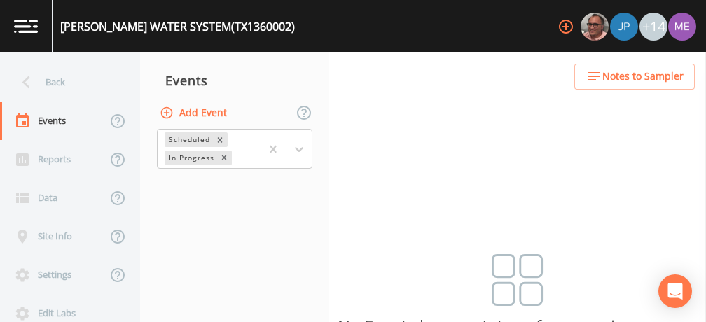
click at [218, 114] on button "Add Event" at bounding box center [195, 113] width 76 height 26
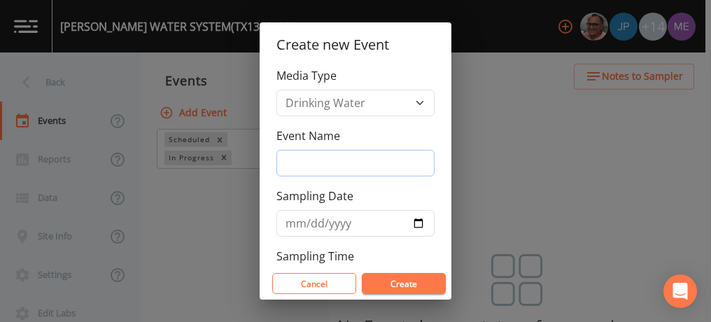
click at [304, 157] on input "Event Name" at bounding box center [356, 163] width 158 height 27
type input "3QSamples"
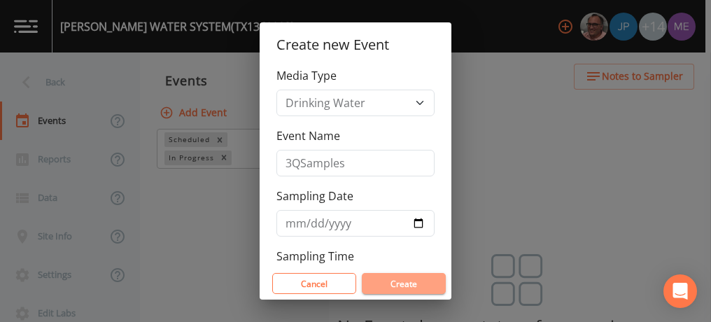
click at [388, 280] on button "Create" at bounding box center [404, 283] width 84 height 21
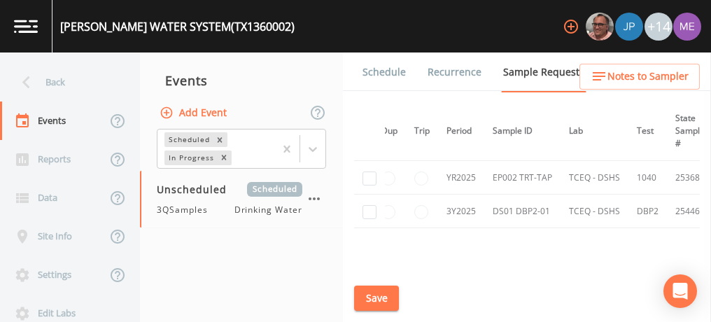
scroll to position [78, 0]
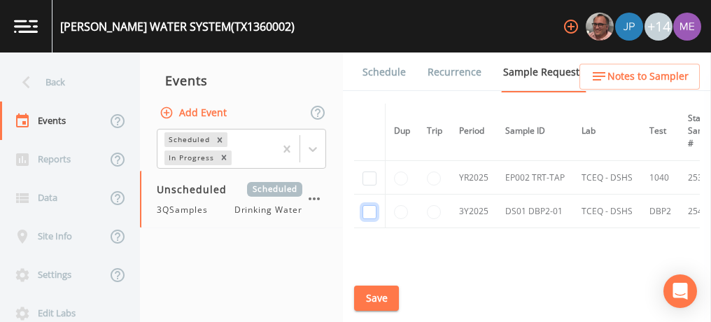
click at [365, 209] on input "checkbox" at bounding box center [370, 212] width 14 height 14
checkbox input "true"
click at [377, 293] on button "Save" at bounding box center [376, 299] width 45 height 26
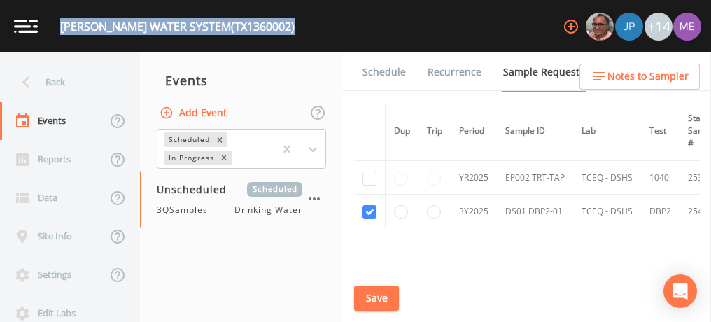
drag, startPoint x: 62, startPoint y: 25, endPoint x: 272, endPoint y: 32, distance: 210.2
click at [272, 32] on div "SPOFFORD WATER SYSTEM (TX1360002) +14" at bounding box center [355, 26] width 711 height 53
copy div "SPOFFORD WATER SYSTEM (TX1360002)"
click at [363, 129] on input "checkbox" at bounding box center [370, 122] width 14 height 14
checkbox input "true"
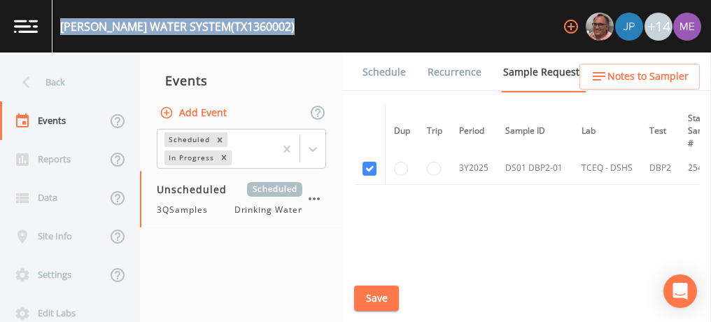
scroll to position [126, 0]
click at [373, 298] on button "Save" at bounding box center [376, 299] width 45 height 26
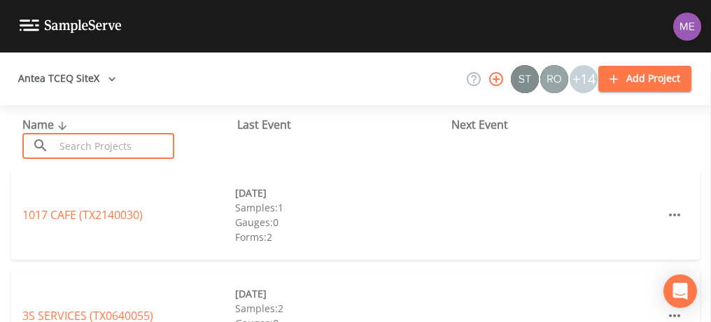
click at [158, 141] on input "text" at bounding box center [115, 146] width 120 height 26
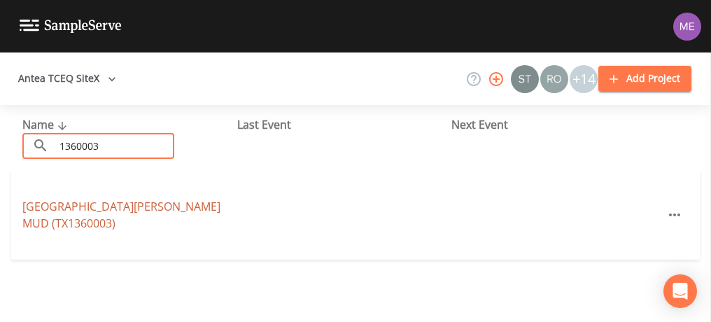
type input "1360003"
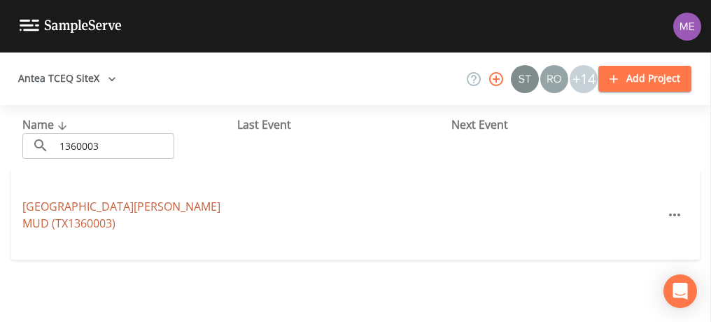
click at [180, 212] on link "FORT CLARK SPRINGS MUD (TX1360003)" at bounding box center [121, 215] width 198 height 32
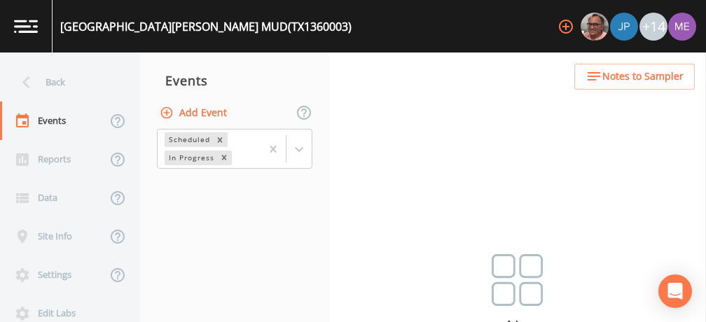
click at [197, 113] on button "Add Event" at bounding box center [195, 113] width 76 height 26
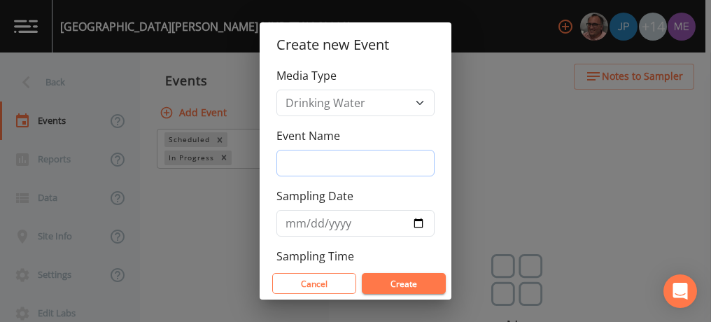
click at [294, 163] on input "Event Name" at bounding box center [356, 163] width 158 height 27
type input "3QSamples"
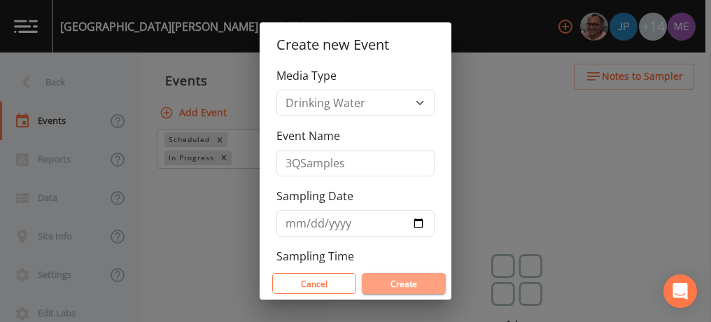
click at [391, 290] on button "Create" at bounding box center [404, 283] width 84 height 21
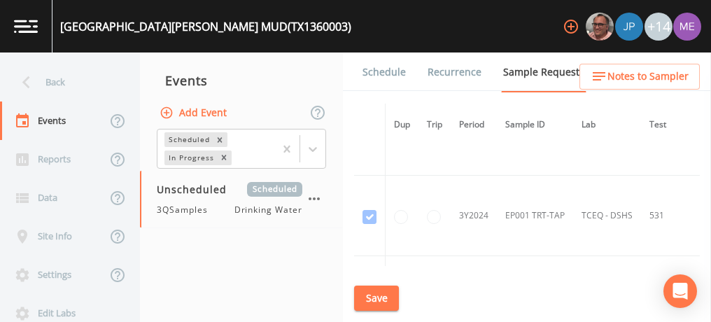
click at [550, 226] on td "EP001 TRT-TAP" at bounding box center [535, 216] width 76 height 81
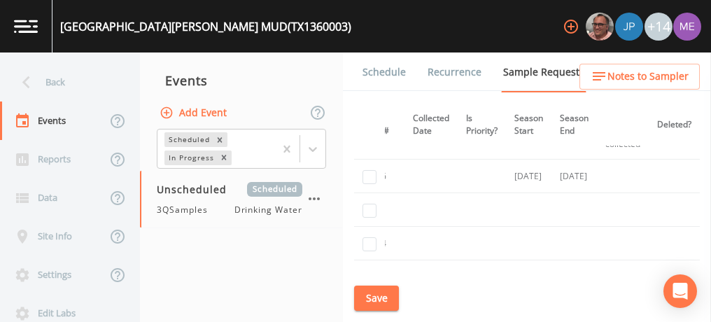
scroll to position [711, 0]
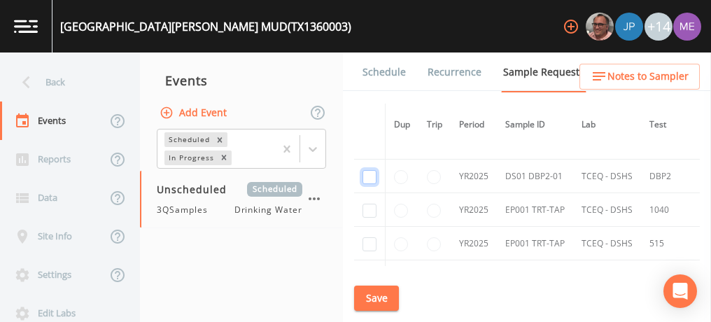
checkbox input "true"
click at [388, 295] on button "Save" at bounding box center [376, 299] width 45 height 26
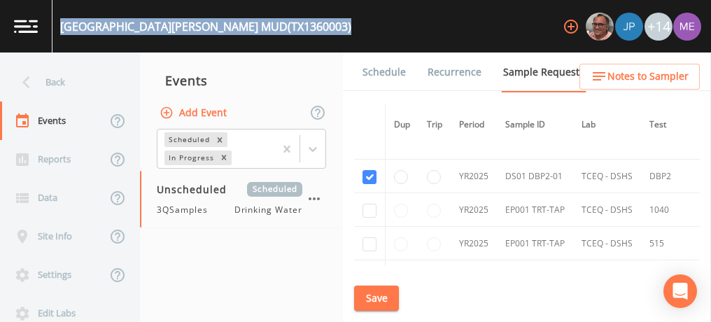
drag, startPoint x: 60, startPoint y: 22, endPoint x: 269, endPoint y: 32, distance: 209.6
click at [269, 32] on div "FORT CLARK SPRINGS MUD (TX1360003) +14" at bounding box center [355, 26] width 711 height 53
copy div "FORT CLARK SPRINGS MUD (TX1360003)"
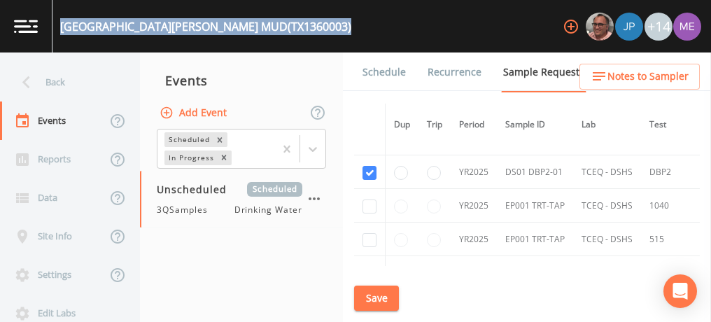
scroll to position [686, 0]
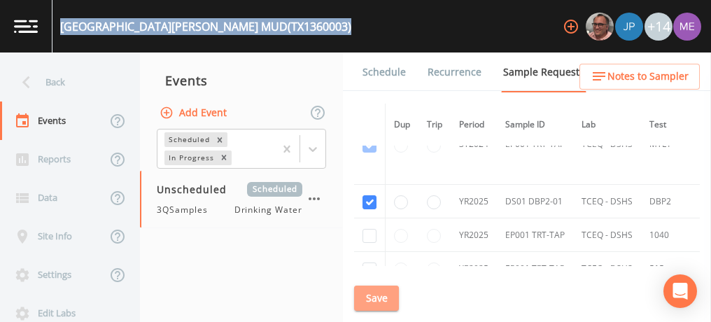
click at [379, 298] on button "Save" at bounding box center [376, 299] width 45 height 26
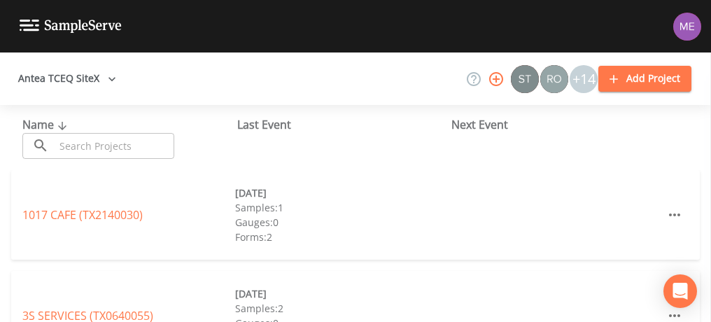
click at [148, 134] on input "text" at bounding box center [115, 146] width 120 height 26
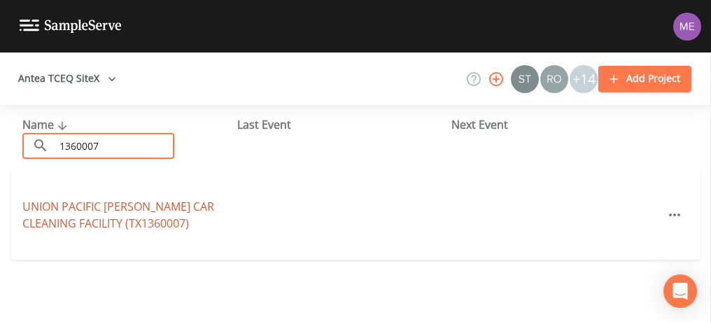
type input "1360007"
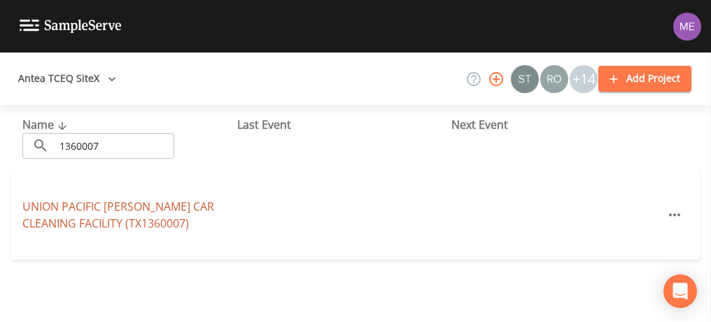
click at [162, 211] on link "UNION PACIFIC [PERSON_NAME] CAR CLEANING FACILITY (TX1360007)" at bounding box center [118, 215] width 192 height 32
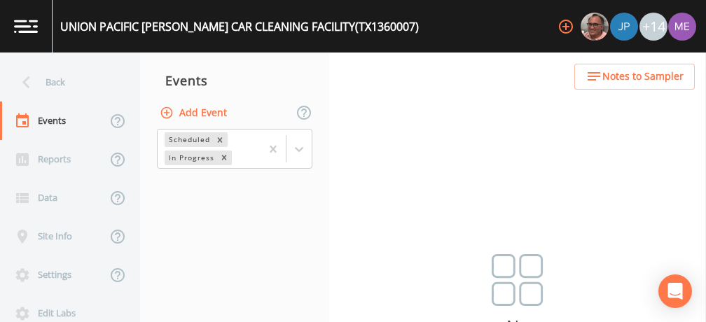
click at [205, 118] on button "Add Event" at bounding box center [195, 113] width 76 height 26
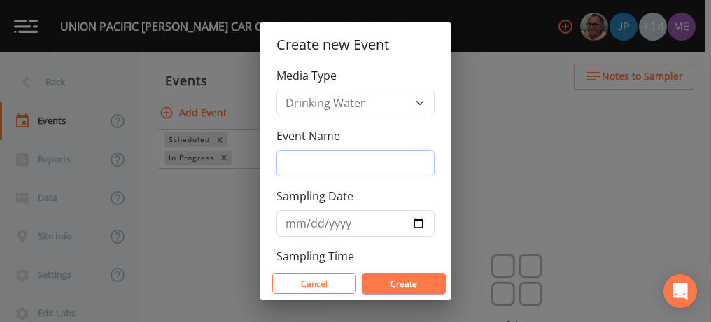
click at [298, 158] on input "Event Name" at bounding box center [356, 163] width 158 height 27
type input "3QSamples"
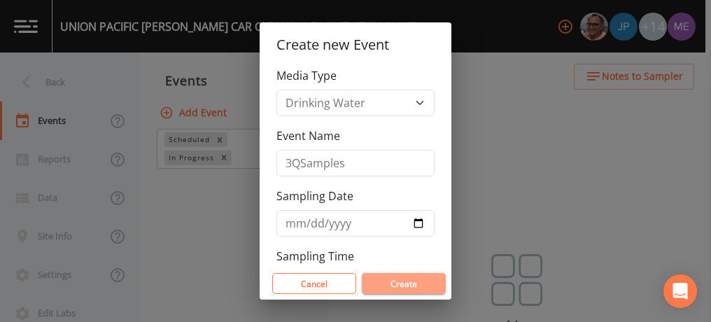
click at [407, 282] on button "Create" at bounding box center [404, 283] width 84 height 21
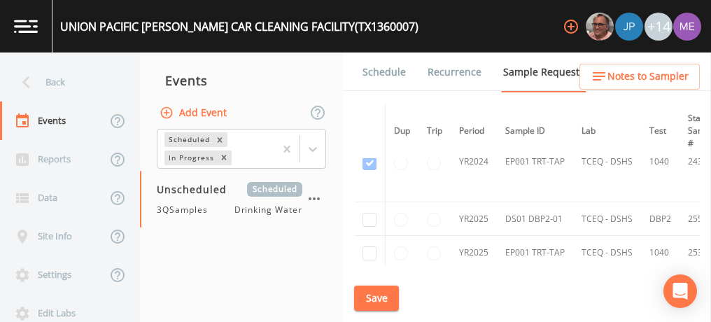
scroll to position [116, 0]
click at [370, 91] on input "checkbox" at bounding box center [370, 84] width 14 height 14
checkbox input "true"
click at [384, 292] on button "Save" at bounding box center [376, 299] width 45 height 26
click at [376, 300] on button "Save" at bounding box center [376, 299] width 45 height 26
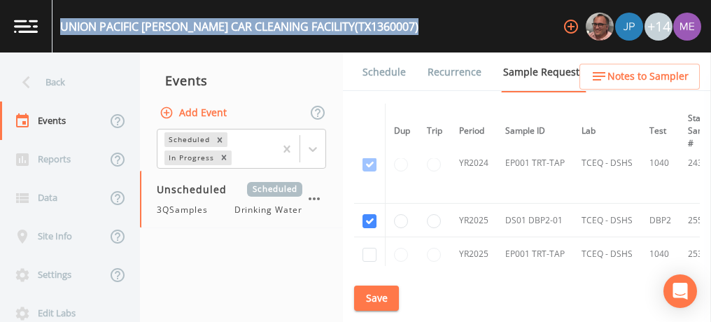
drag, startPoint x: 61, startPoint y: 25, endPoint x: 368, endPoint y: 36, distance: 307.6
click at [368, 36] on div "UNION PACIFIC [PERSON_NAME] CAR CLEANING FACILITY (TX1360007) +14" at bounding box center [355, 26] width 711 height 53
copy div "UNION PACIFIC [PERSON_NAME] CAR CLEANING FACILITY (TX1360007)"
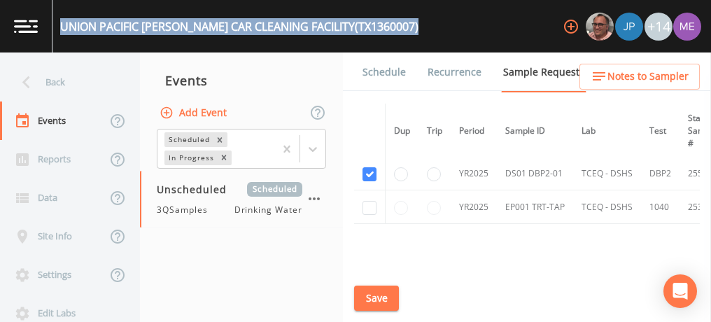
scroll to position [164, 0]
click at [367, 124] on input "checkbox" at bounding box center [370, 117] width 14 height 14
checkbox input "true"
click at [372, 296] on button "Save" at bounding box center [376, 299] width 45 height 26
